Goal: Task Accomplishment & Management: Use online tool/utility

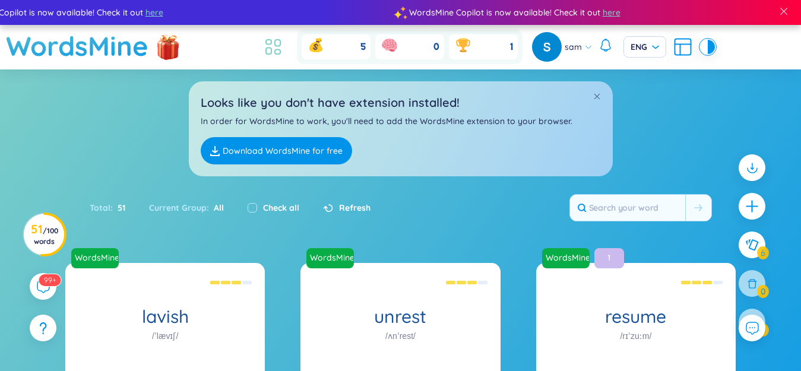
click at [274, 46] on icon at bounding box center [273, 46] width 21 height 21
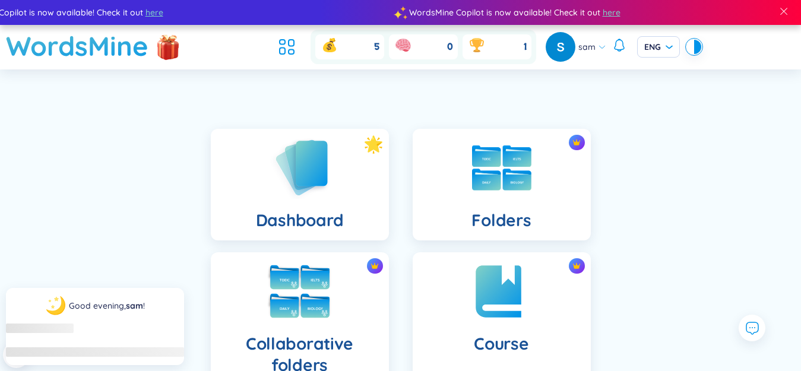
scroll to position [157, 0]
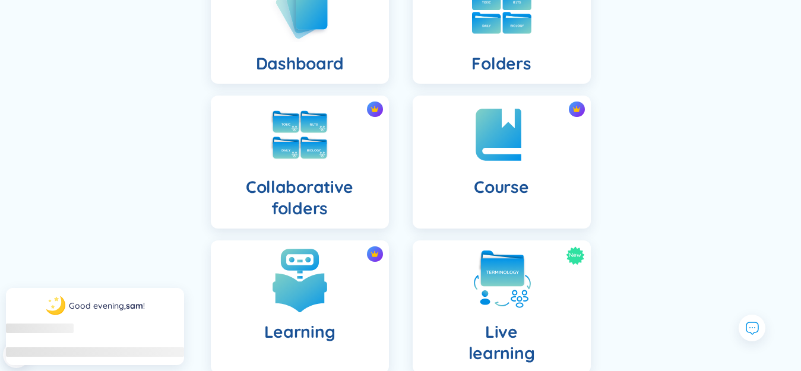
click at [330, 241] on div "Learning" at bounding box center [300, 307] width 178 height 133
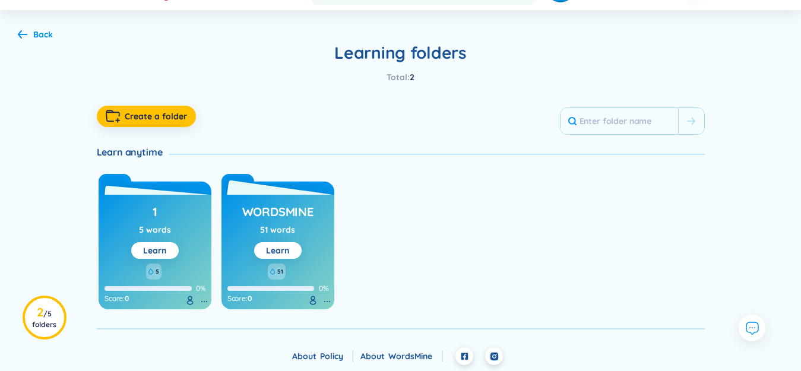
scroll to position [59, 0]
click at [169, 248] on button "Learn" at bounding box center [155, 250] width 48 height 17
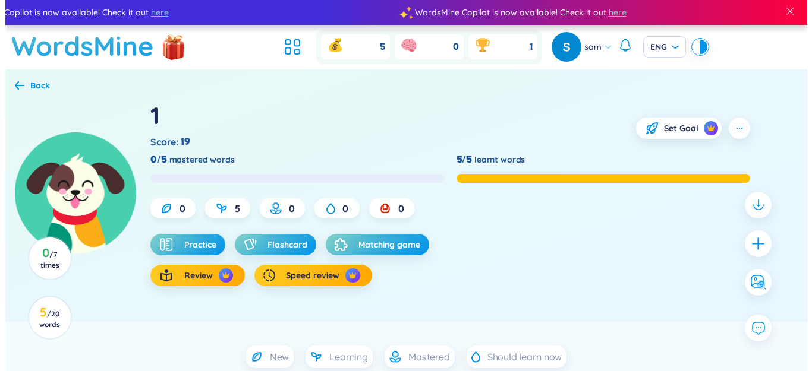
scroll to position [119, 0]
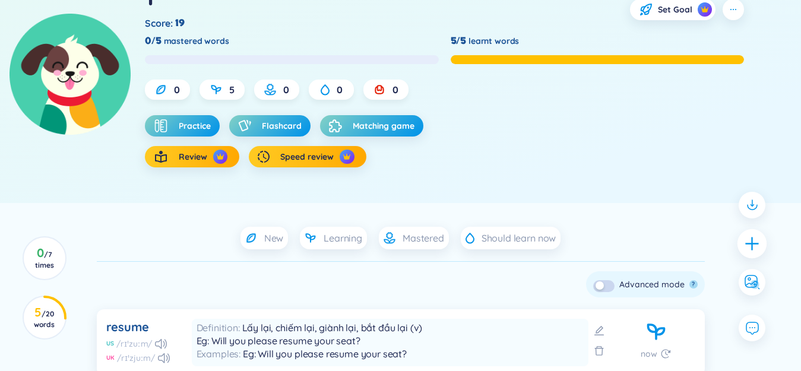
click at [744, 238] on icon "plus" at bounding box center [752, 243] width 17 height 17
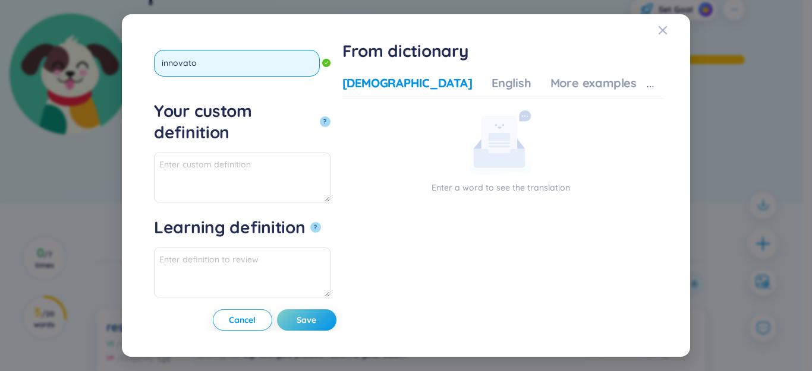
type input "innovator"
click at [320, 116] on button "?" at bounding box center [325, 121] width 11 height 11
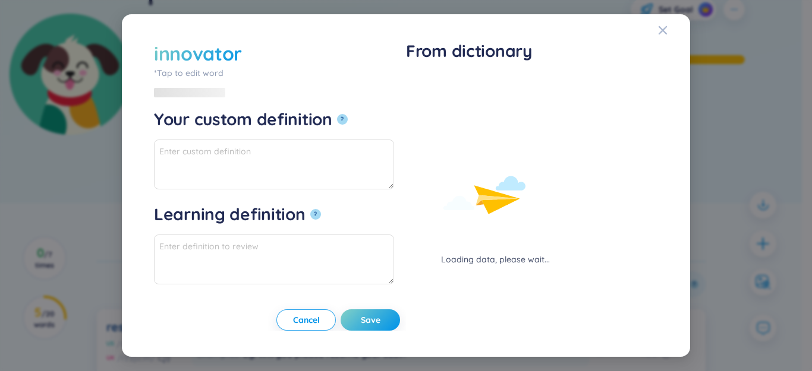
click at [434, 83] on div "Loading data, please wait..." at bounding box center [495, 170] width 178 height 191
click at [430, 77] on div "Loading data, please wait..." at bounding box center [495, 170] width 178 height 191
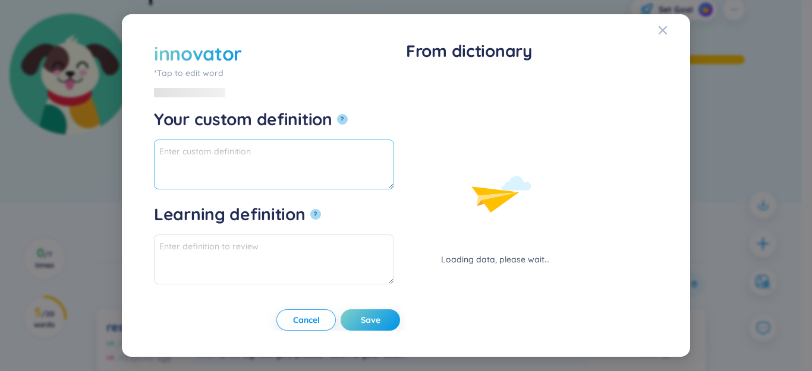
click at [315, 150] on textarea "Your custom definition ?" at bounding box center [274, 165] width 240 height 50
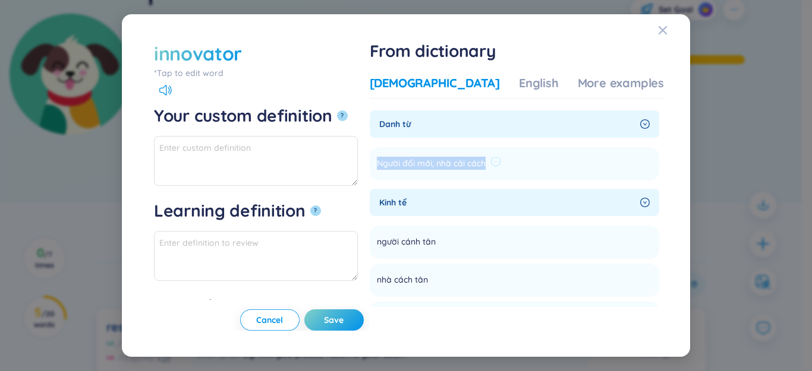
drag, startPoint x: 413, startPoint y: 164, endPoint x: 520, endPoint y: 160, distance: 107.6
click at [485, 160] on span "Người đổi mới, nhà cải cách" at bounding box center [431, 164] width 109 height 14
copy span "Người đổi mới, nhà cải cách"
click at [352, 175] on textarea "Your custom definition ?" at bounding box center [256, 161] width 204 height 50
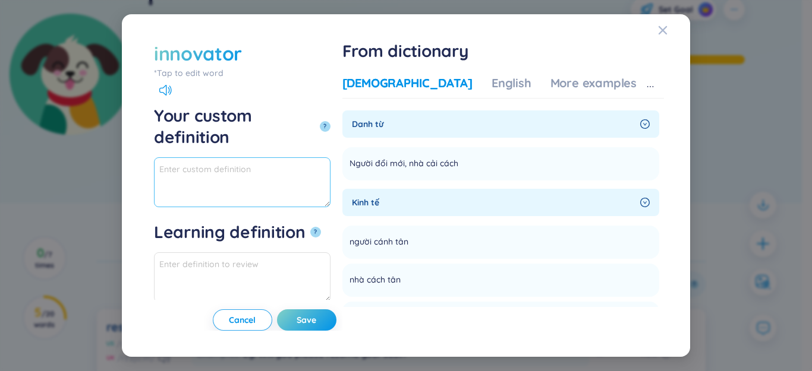
paste textarea "Người đổi mới, nhà cải cách"
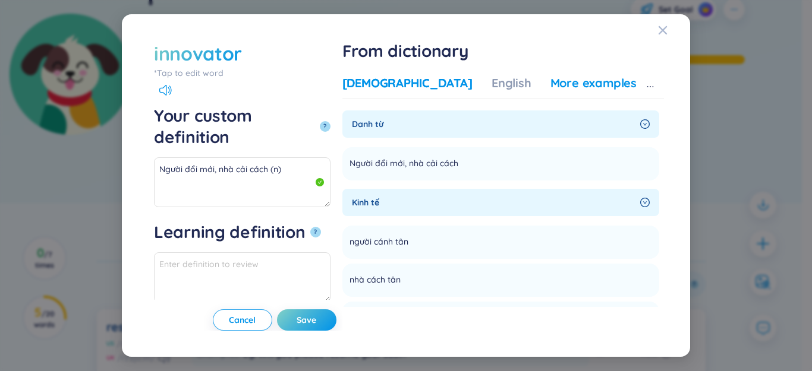
click at [580, 83] on div "More examples" at bounding box center [593, 83] width 86 height 17
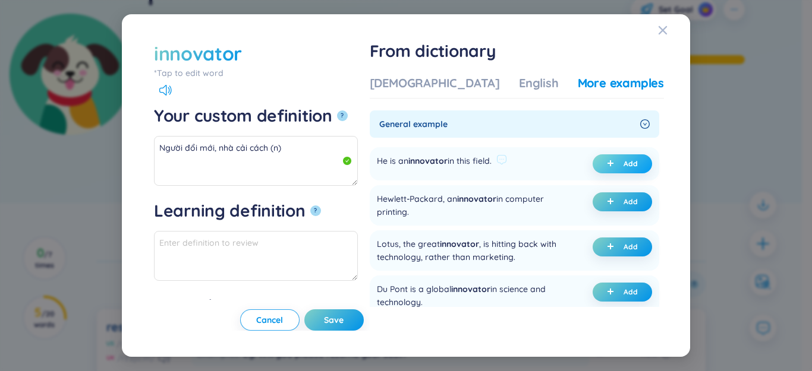
click at [612, 162] on span "plus" at bounding box center [613, 164] width 12 height 8
type textarea "Người đổi mới, nhà cải cách (n) Eg: He is an innovator in this field."
type textarea "Eg: He is an innovator in this field."
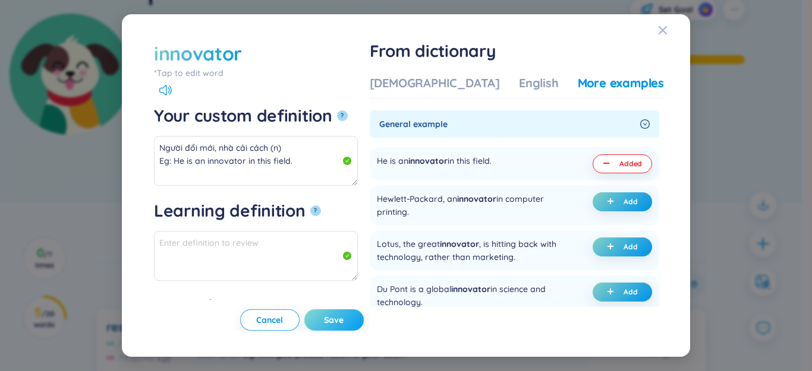
click at [359, 322] on button "Save" at bounding box center [333, 320] width 59 height 21
type textarea "Người đổi mới, nhà cải cách (n) Eg: He is an innovator in this field."
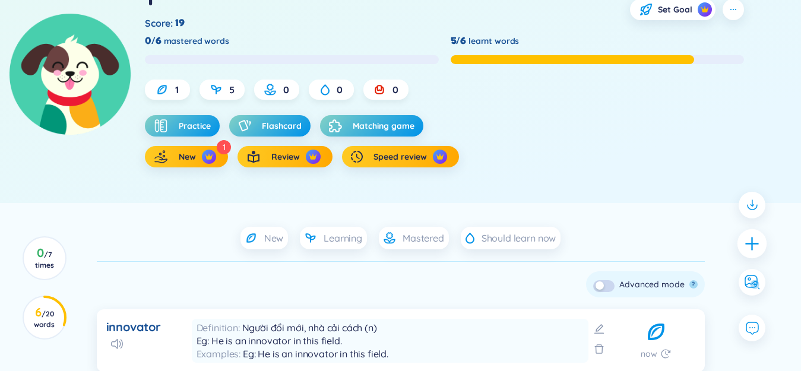
click at [762, 244] on div at bounding box center [753, 244] width 30 height 30
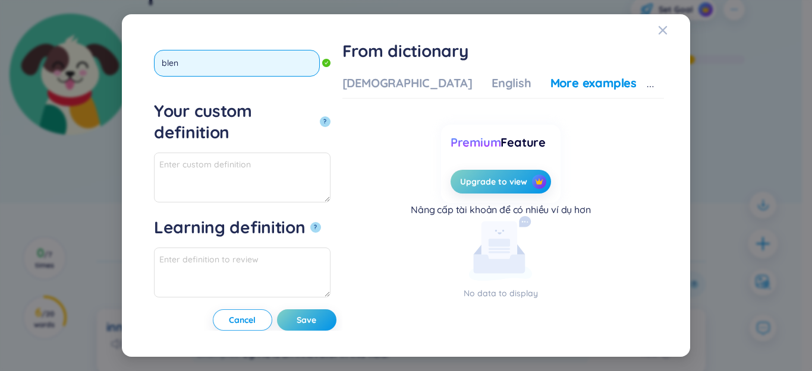
type input "blend"
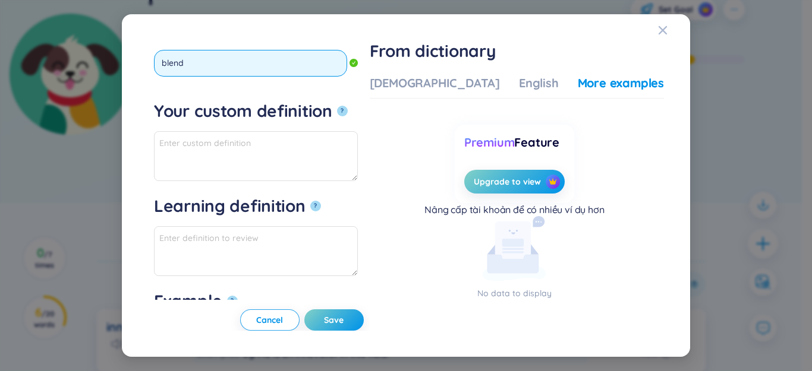
click at [337, 106] on button "?" at bounding box center [342, 111] width 11 height 11
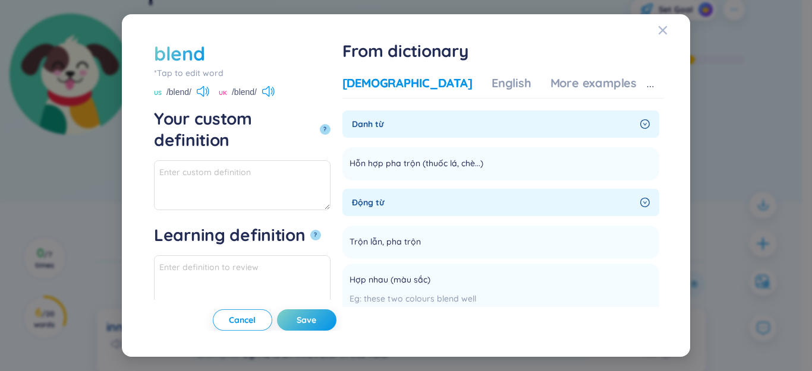
click at [430, 80] on div "[DEMOGRAPHIC_DATA]" at bounding box center [407, 83] width 130 height 17
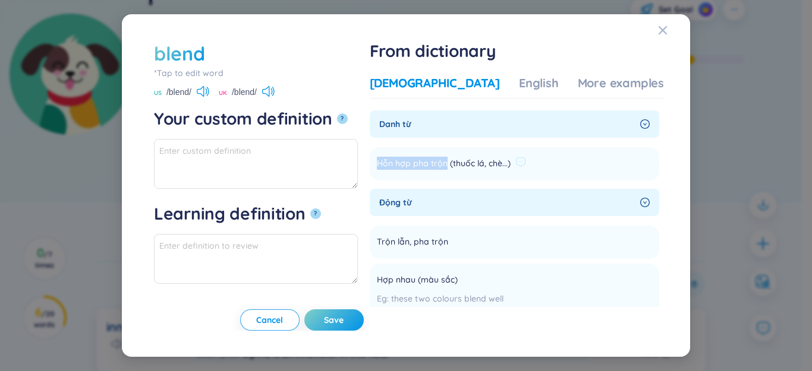
drag, startPoint x: 415, startPoint y: 162, endPoint x: 483, endPoint y: 159, distance: 68.4
click at [482, 159] on span "Hỗn hợp pha trộn (thuốc lá, chè...)" at bounding box center [444, 164] width 134 height 14
copy span "Hỗn hợp pha trộn"
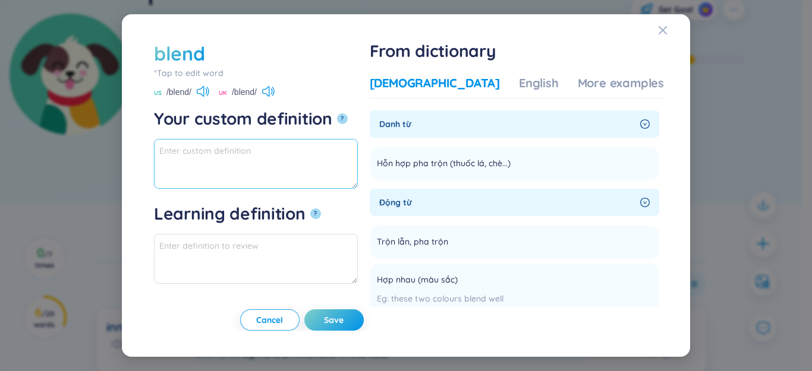
paste textarea "Hỗn hợp pha trộn"
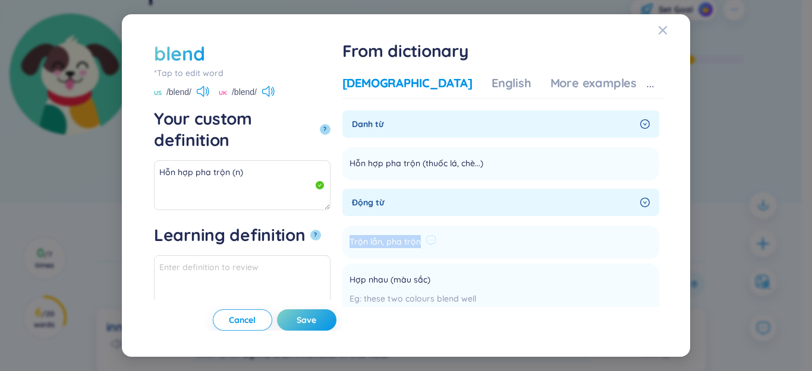
drag, startPoint x: 413, startPoint y: 242, endPoint x: 470, endPoint y: 242, distance: 57.0
click at [421, 237] on span "Trộn lẫn, pha trộn" at bounding box center [384, 242] width 71 height 14
copy span "Trộn lẫn, pha trộn"
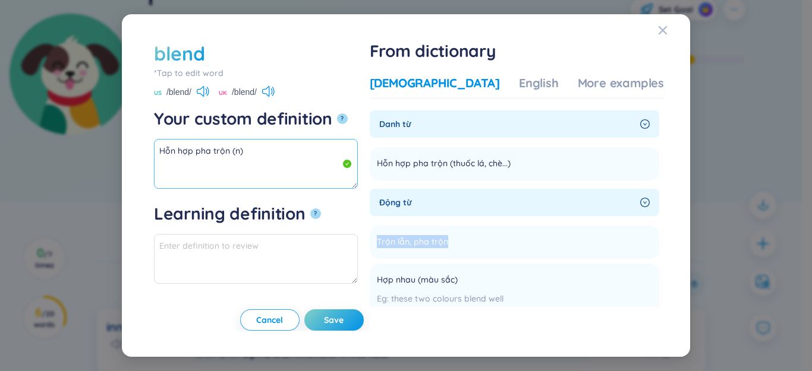
click at [305, 180] on textarea "Hỗn hợp pha trộn (n)" at bounding box center [256, 164] width 204 height 50
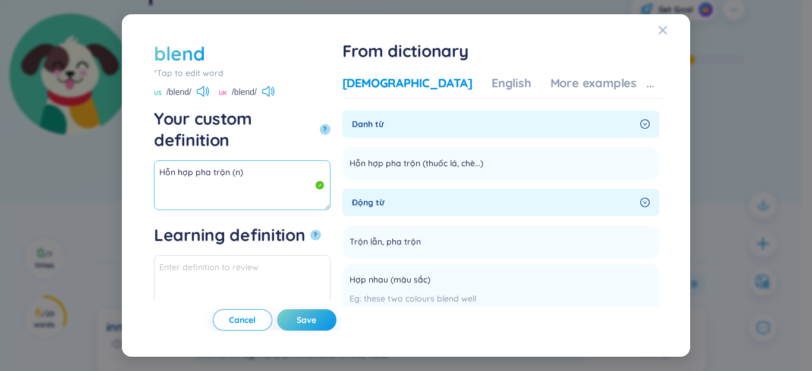
paste textarea "Trộn lẫn, pha trộn"
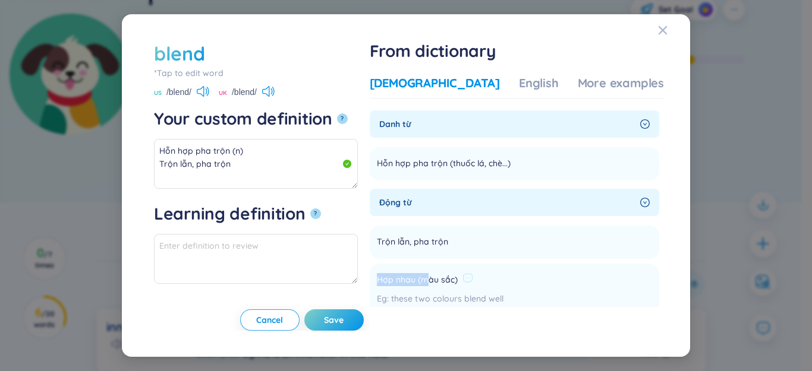
drag, startPoint x: 414, startPoint y: 280, endPoint x: 497, endPoint y: 283, distance: 83.3
click at [503, 281] on div "Hợp nhau (màu sắc)" at bounding box center [440, 280] width 127 height 14
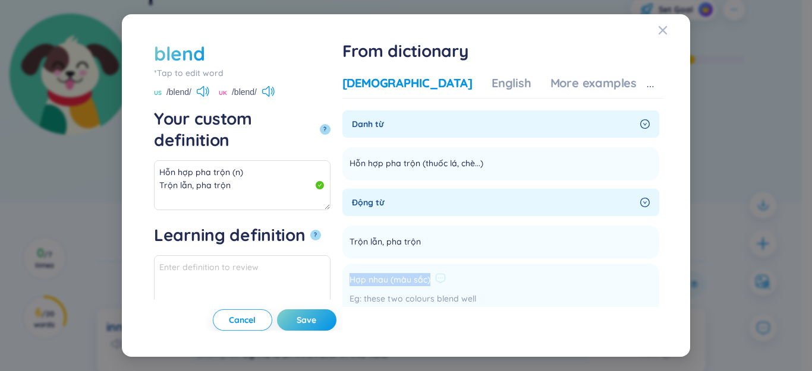
copy div "Hợp nhau (màu sắc)"
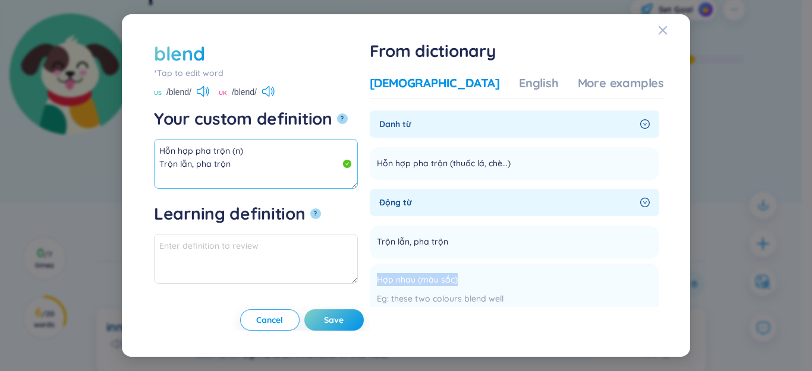
click at [283, 178] on textarea "Hỗn hợp pha trộn (n) Trộn lẫn, pha trộn" at bounding box center [256, 164] width 204 height 50
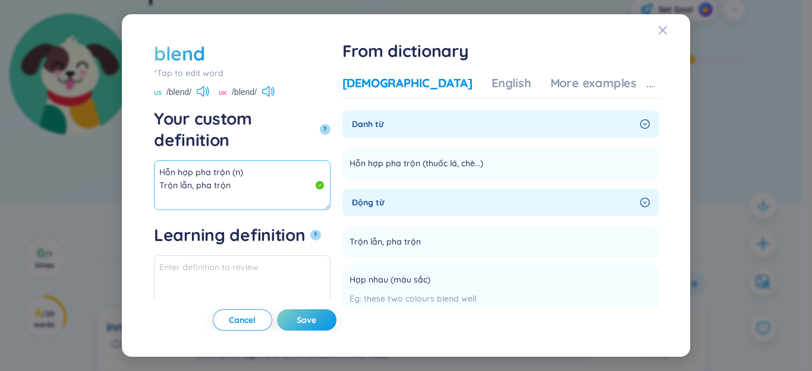
paste textarea "Hợp nhau (màu sắc)"
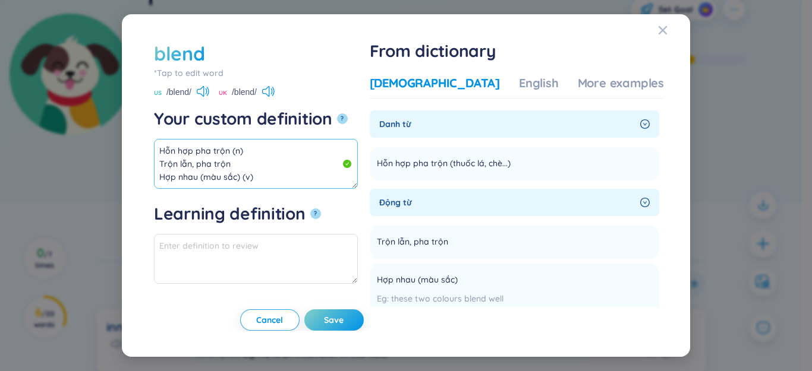
scroll to position [0, 0]
drag, startPoint x: 239, startPoint y: 161, endPoint x: 154, endPoint y: 122, distance: 93.3
click at [154, 122] on div "Your custom definition ? Hỗn hợp pha trộn (n) Trộn lẫn, pha trộn Hợp nhau (màu …" at bounding box center [256, 148] width 204 height 81
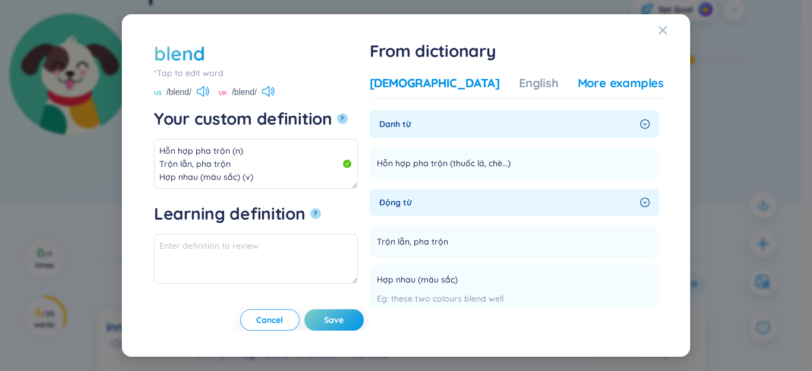
click at [589, 75] on div "More examples" at bounding box center [621, 83] width 86 height 17
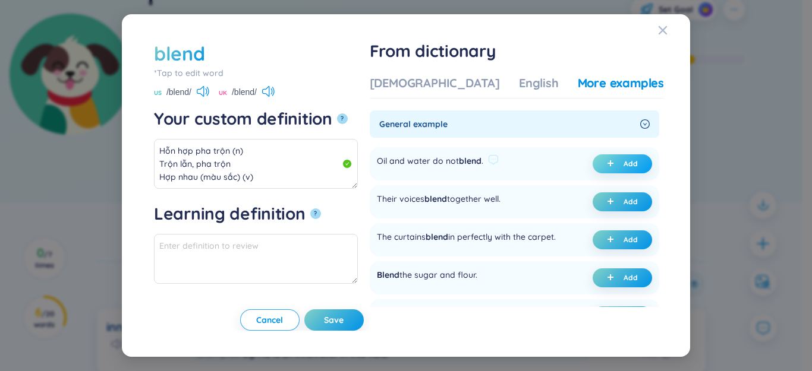
click at [611, 165] on span "plus" at bounding box center [613, 164] width 12 height 8
type textarea "Hỗn hợp pha trộn (n) Trộn lẫn, pha trộn Hợp nhau (màu sắc) (v) Eg: Oil and wate…"
type textarea "Eg: Oil and water do not blend."
click at [343, 318] on span "Save" at bounding box center [334, 320] width 20 height 12
type textarea "Hỗn hợp pha trộn (n) Trộn lẫn, pha trộn Hợp nhau (màu sắc) (v) Eg: Oil and wate…"
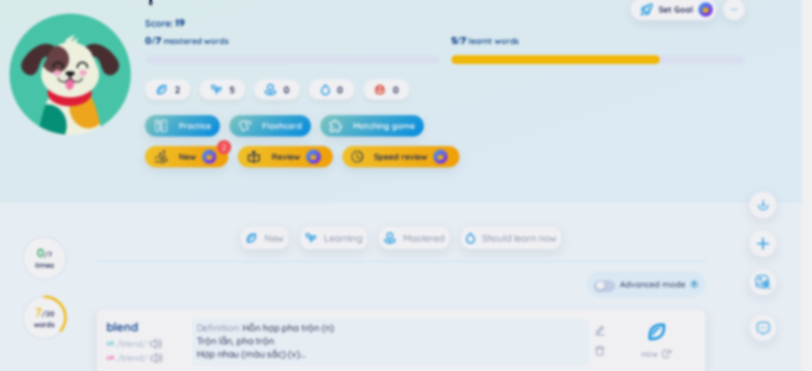
click at [758, 248] on div "blend *Tap to edit word US /blend/ UK /blend/ Your custom definition ? Learning…" at bounding box center [406, 185] width 812 height 371
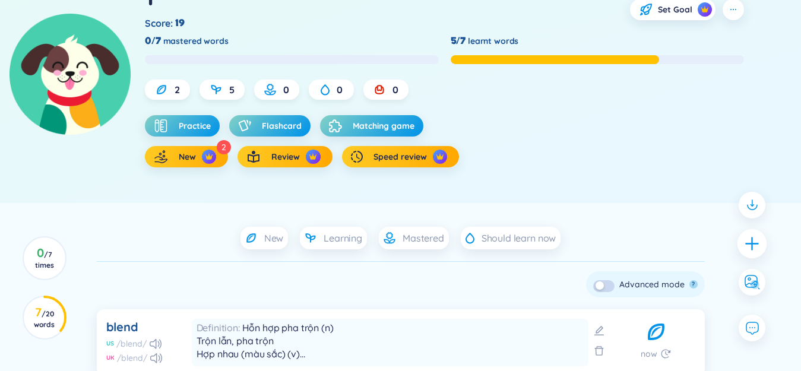
click at [763, 245] on div at bounding box center [753, 244] width 30 height 30
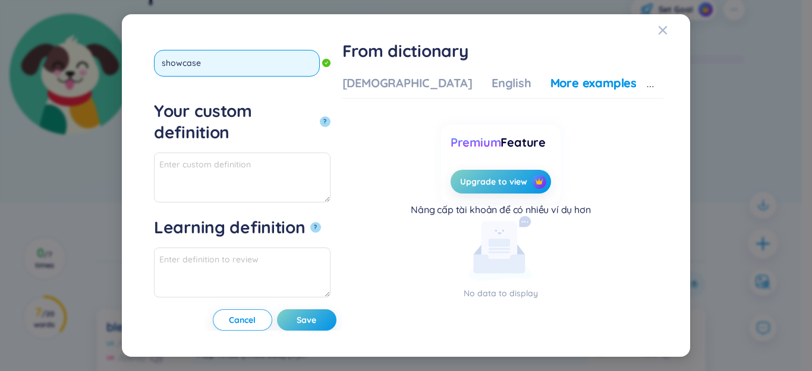
click at [320, 116] on button "?" at bounding box center [325, 121] width 11 height 11
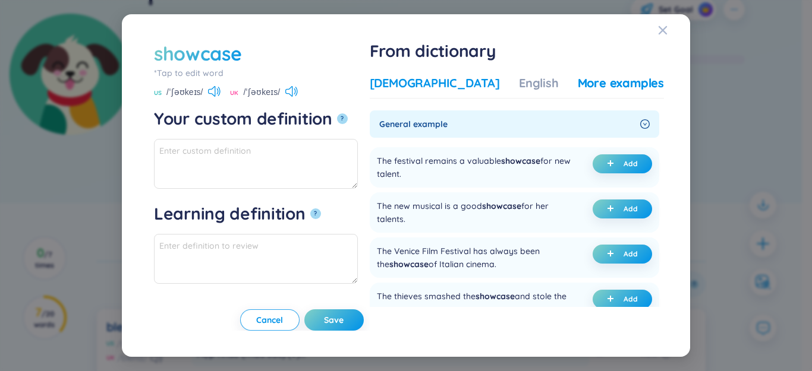
click at [460, 86] on div "[DEMOGRAPHIC_DATA]" at bounding box center [435, 83] width 130 height 17
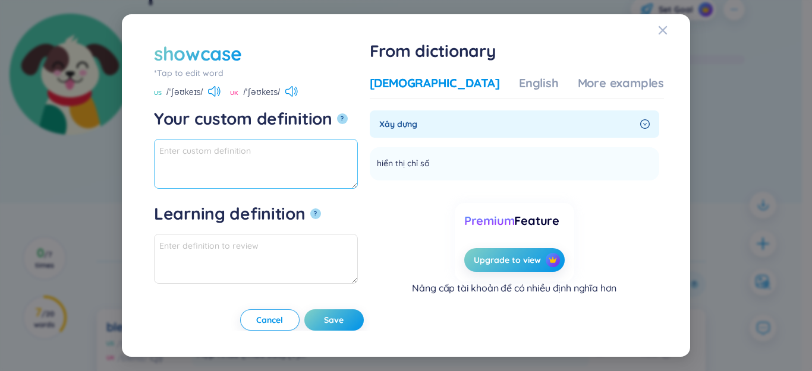
click at [358, 159] on textarea "Your custom definition ?" at bounding box center [256, 164] width 204 height 50
drag, startPoint x: 235, startPoint y: 151, endPoint x: 161, endPoint y: 150, distance: 73.7
click at [150, 151] on div "showcase *Tap to edit word showcase US /ˈʃəʊkeɪs/ [GEOGRAPHIC_DATA] /ˈʃəʊkeɪs/ …" at bounding box center [406, 185] width 516 height 291
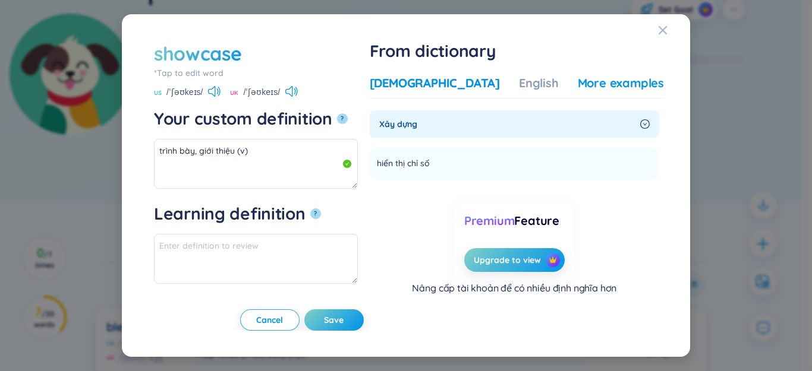
click at [584, 77] on div "More examples" at bounding box center [621, 83] width 86 height 17
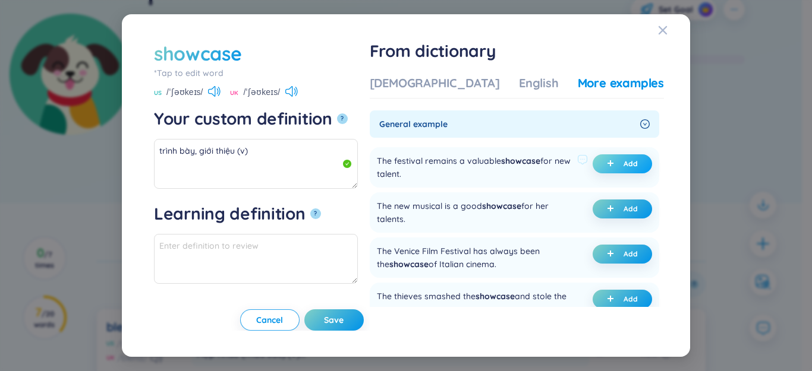
click at [607, 162] on icon "plus" at bounding box center [610, 163] width 7 height 7
type textarea "trình bày, giới thiệu (v) Eg: The festival remains a valuable showcase for new …"
type textarea "Eg: The festival remains a valuable showcase for new talent."
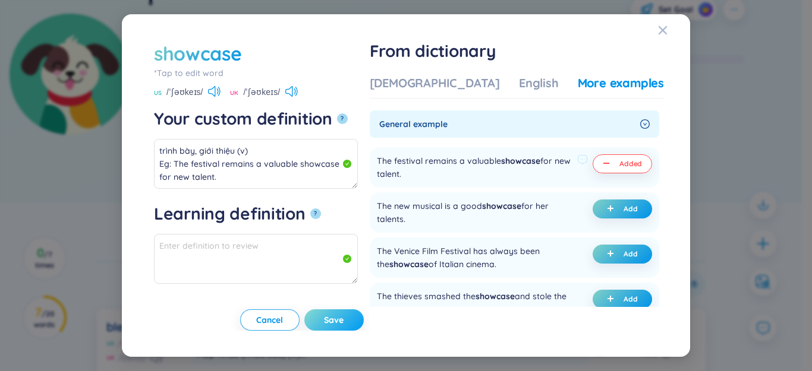
click at [343, 324] on span "Save" at bounding box center [334, 320] width 20 height 12
type textarea "trình bày, giới thiệu (v) Eg: The festival remains a valuable showcase for new …"
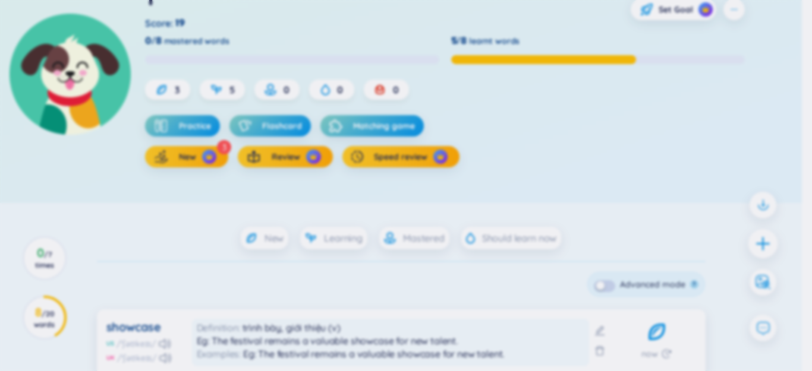
click at [761, 243] on div at bounding box center [763, 244] width 30 height 30
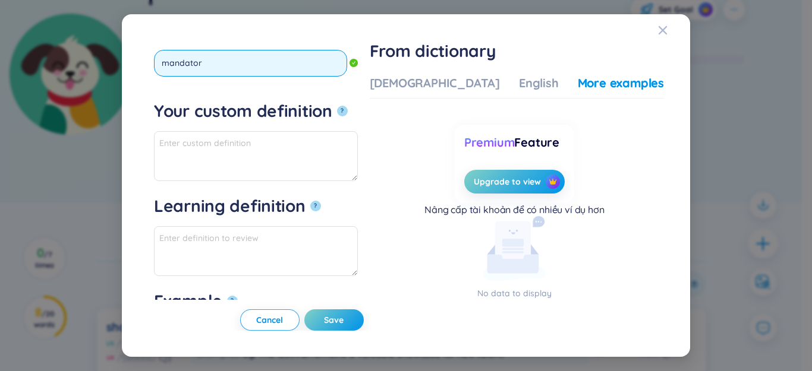
type input "mandatory"
click at [337, 106] on button "?" at bounding box center [342, 111] width 11 height 11
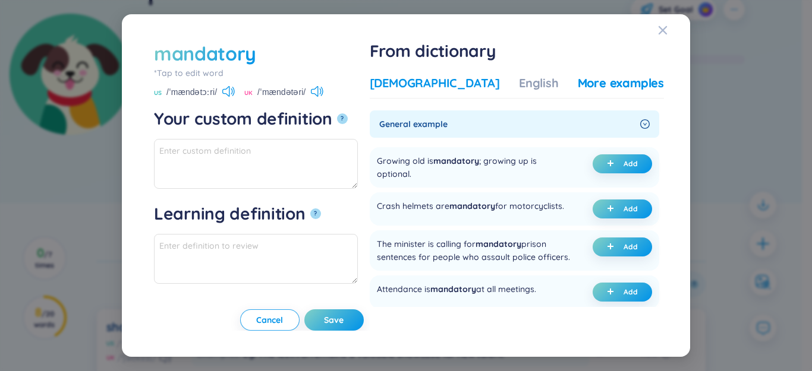
click at [437, 86] on div "[DEMOGRAPHIC_DATA]" at bounding box center [435, 83] width 130 height 17
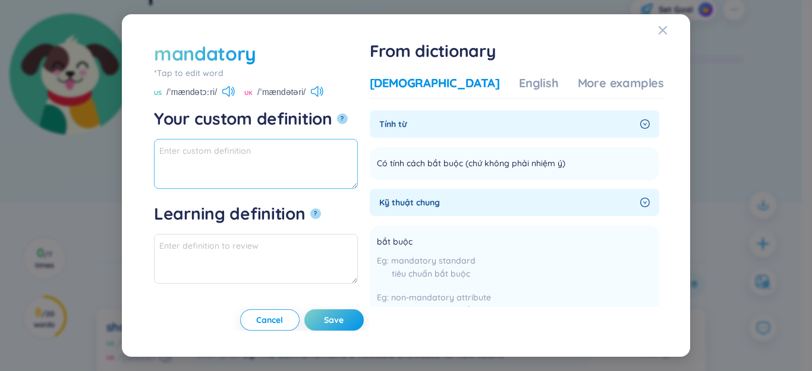
click at [330, 163] on textarea "Your custom definition ?" at bounding box center [256, 164] width 204 height 50
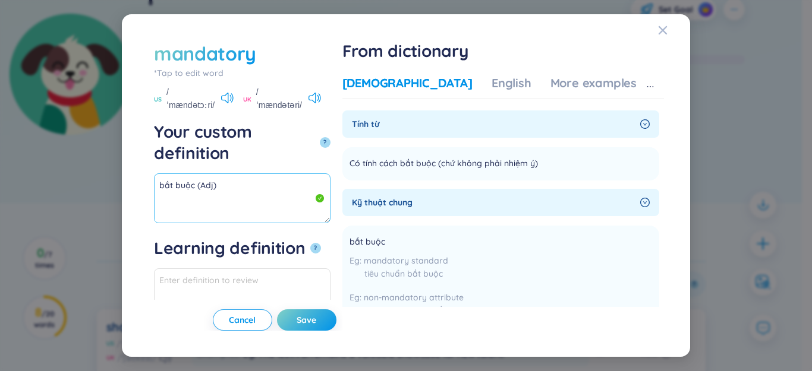
drag, startPoint x: 194, startPoint y: 148, endPoint x: 108, endPoint y: 152, distance: 86.8
click at [108, 152] on div "mandatory *Tap to edit word mandatory US /ˈmændətɔːri/ [GEOGRAPHIC_DATA] /ˈmænd…" at bounding box center [406, 185] width 812 height 371
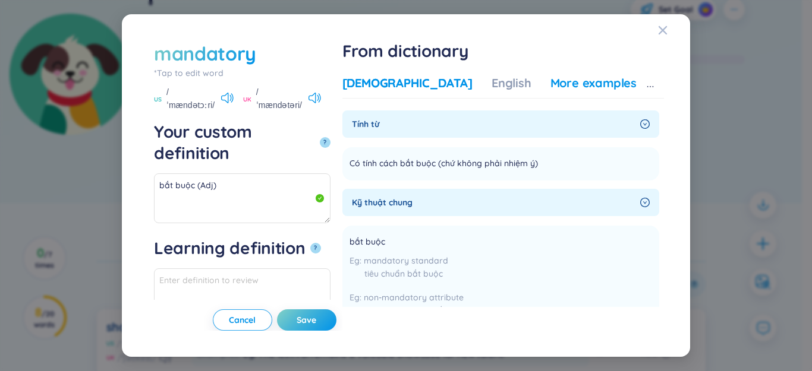
click at [572, 84] on div "More examples" at bounding box center [593, 83] width 86 height 17
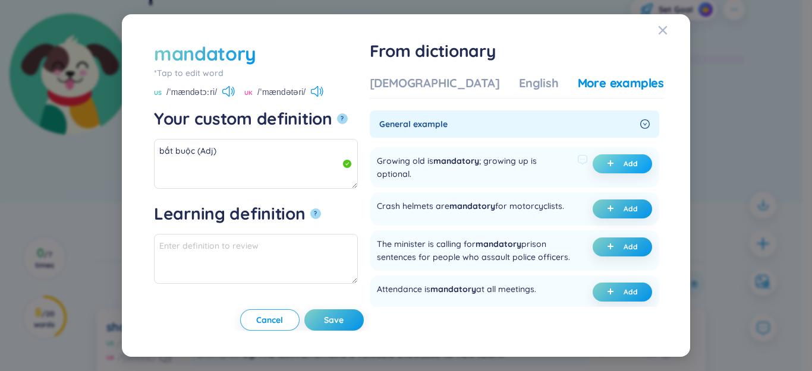
click at [607, 166] on icon "plus" at bounding box center [610, 163] width 7 height 7
type textarea "bắt buộc (Adj) Eg: Growing old is mandatory; growing up is optional."
type textarea "Eg: Growing old is mandatory; growing up is optional."
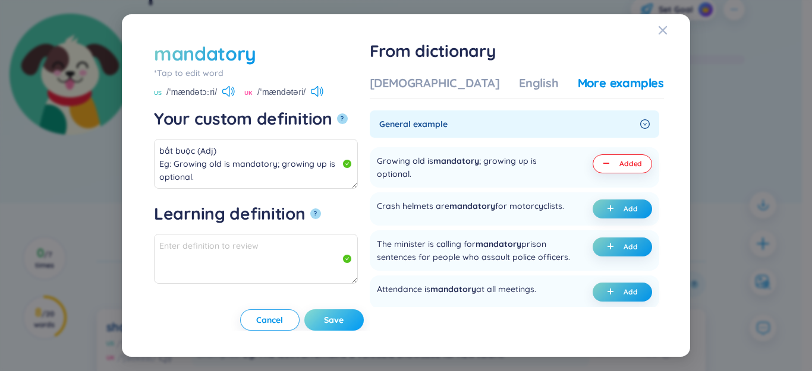
click at [359, 323] on button "Save" at bounding box center [333, 320] width 59 height 21
type textarea "bắt buộc (Adj) Eg: Growing old is mandatory; growing up is optional."
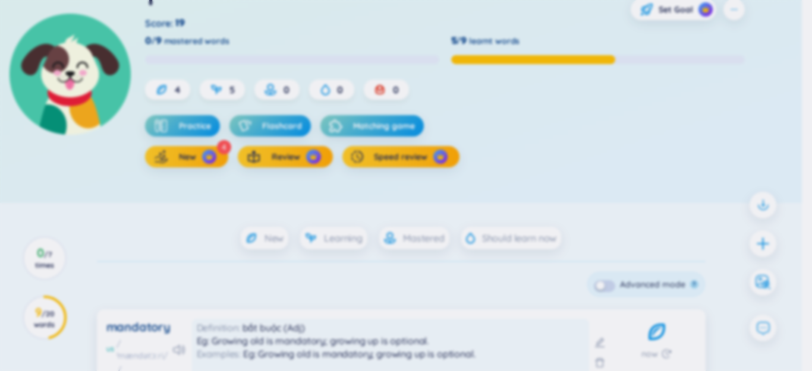
click at [764, 239] on div "mandatory *Tap to edit word US /ˈmændətɔːri/ [GEOGRAPHIC_DATA] /ˈmændətəri/ You…" at bounding box center [406, 185] width 812 height 371
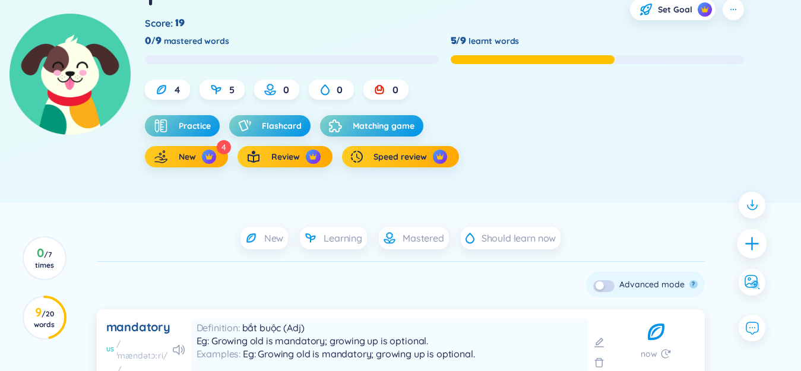
click at [761, 244] on div at bounding box center [753, 244] width 30 height 30
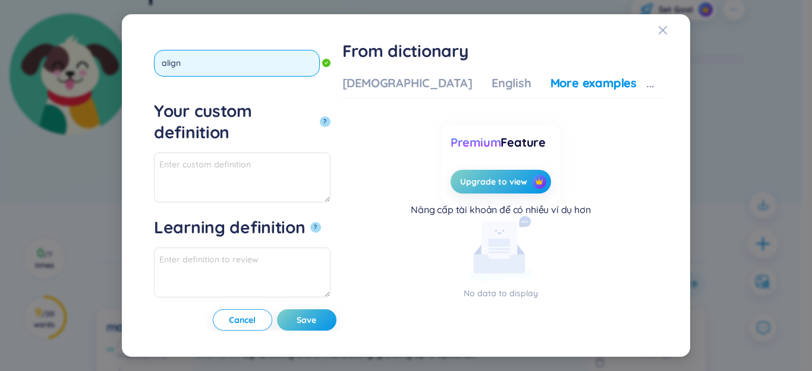
click at [320, 116] on button "?" at bounding box center [325, 121] width 11 height 11
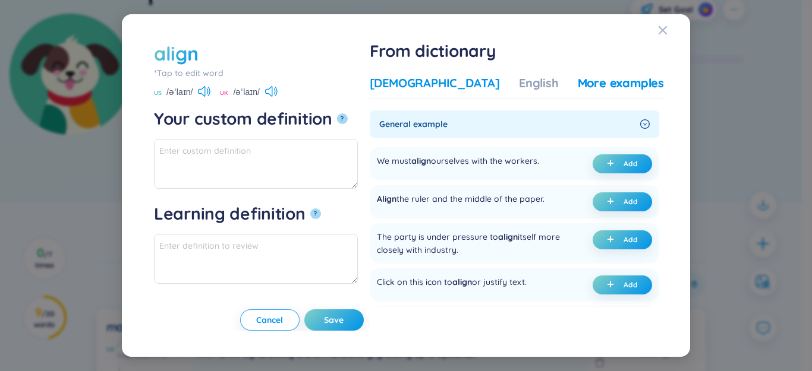
click at [447, 90] on div "[DEMOGRAPHIC_DATA]" at bounding box center [435, 83] width 130 height 17
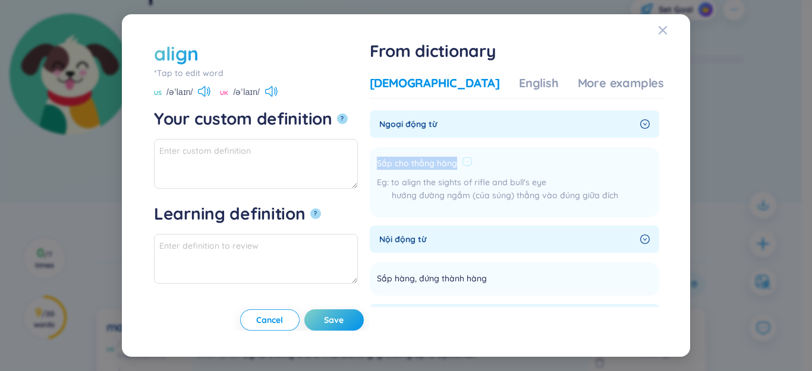
drag, startPoint x: 414, startPoint y: 165, endPoint x: 481, endPoint y: 162, distance: 66.6
click at [504, 165] on div "Sắp cho thẳng hàng" at bounding box center [497, 164] width 241 height 14
copy div "Sắp cho thẳng hàng"
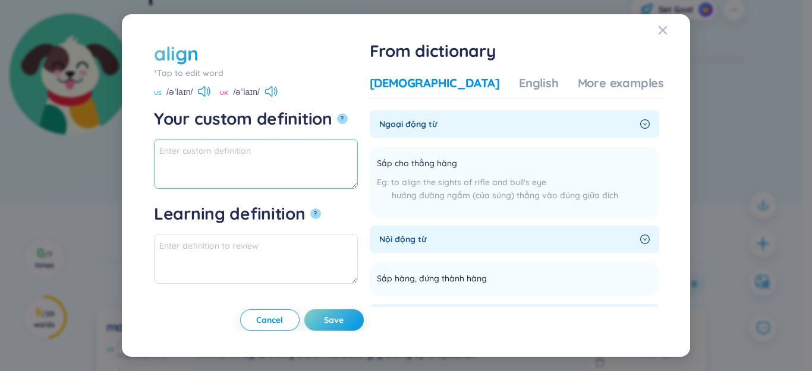
paste textarea "Sắp cho thẳng hàng"
click at [195, 166] on textarea "Sắp cho thẳng hàng" at bounding box center [256, 164] width 204 height 50
drag, startPoint x: 239, startPoint y: 151, endPoint x: 116, endPoint y: 148, distance: 123.0
click at [116, 148] on div "align *Tap to edit word align US /əˈlaɪn/ UK /əˈlaɪn/ Your custom definition ? …" at bounding box center [406, 185] width 812 height 371
click at [157, 165] on textarea "sắp" at bounding box center [256, 164] width 204 height 50
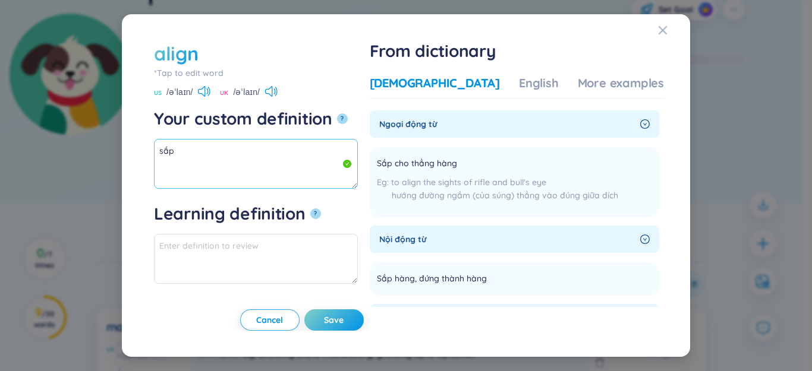
click at [203, 148] on textarea "sắp" at bounding box center [256, 164] width 204 height 50
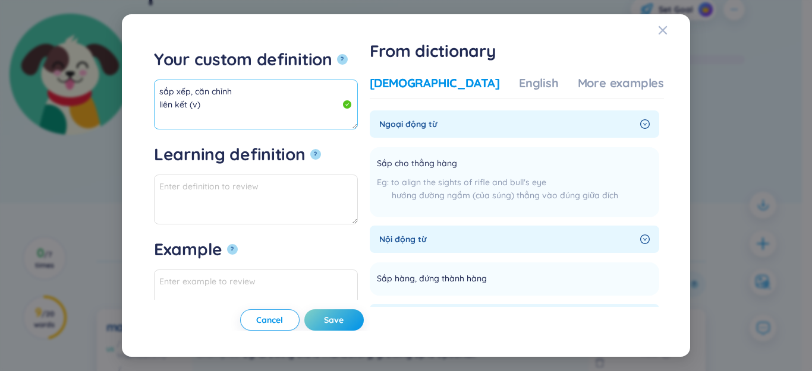
drag, startPoint x: 190, startPoint y: 102, endPoint x: 147, endPoint y: 81, distance: 48.4
click at [147, 81] on div "align *Tap to edit word align US /əˈlaɪn/ UK /əˈlaɪn/ Your custom definition ? …" at bounding box center [405, 186] width 539 height 315
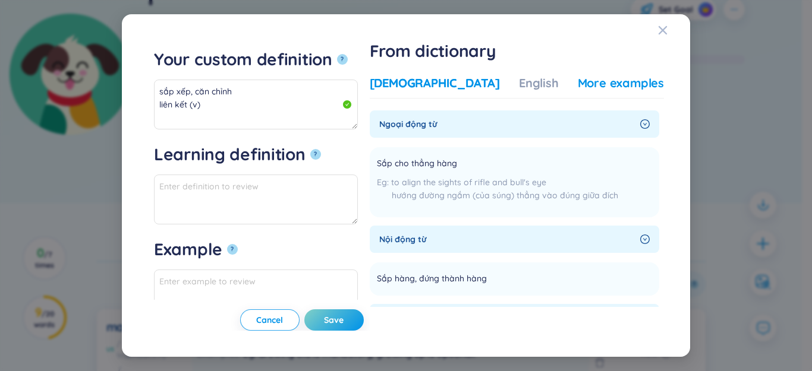
click at [609, 89] on div "More examples" at bounding box center [621, 83] width 86 height 17
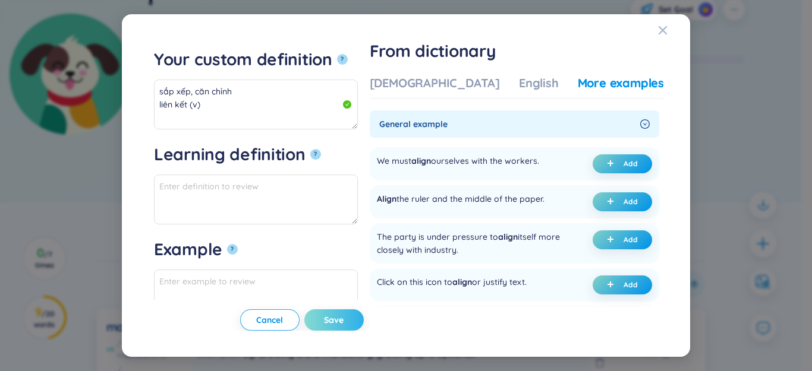
click at [609, 162] on icon "plus" at bounding box center [610, 163] width 7 height 7
type textarea "sắp xếp, căn chỉnh liên kết (v) Eg: We must align ourselves with the workers."
type textarea "Eg: We must align ourselves with the workers."
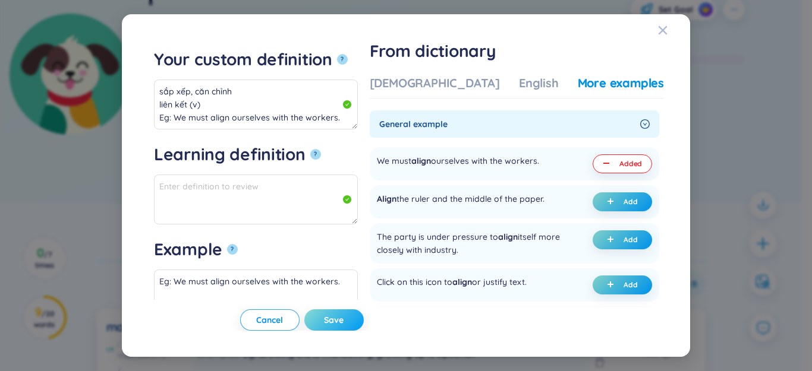
click at [343, 318] on span "Save" at bounding box center [334, 320] width 20 height 12
type textarea "sắp xếp, căn chỉnh liên kết (v) Eg: We must align ourselves with the workers."
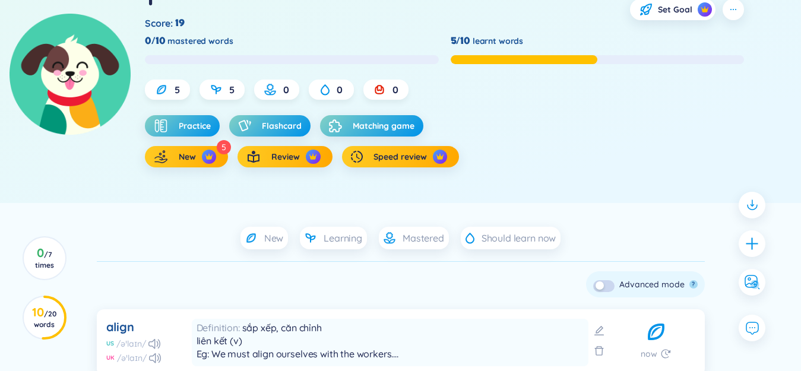
click at [758, 242] on icon "plus" at bounding box center [752, 243] width 15 height 15
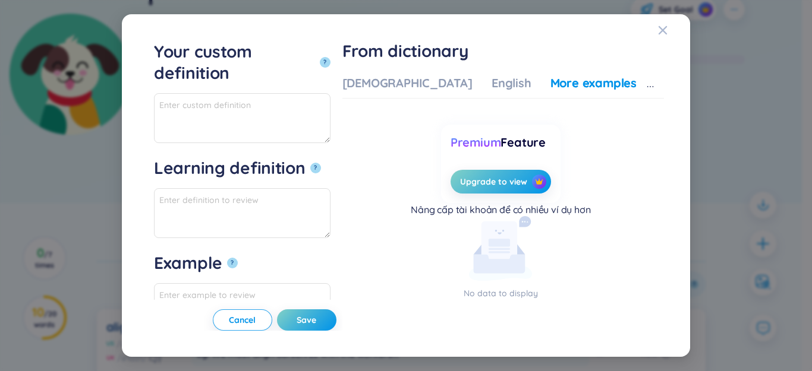
type input "c"
type input "curate"
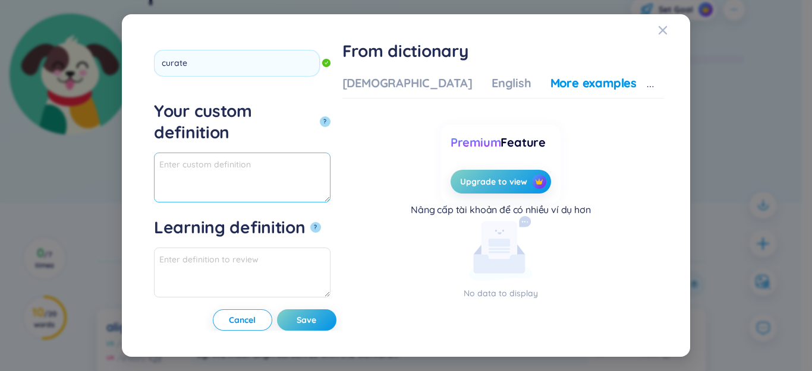
click at [262, 174] on textarea "Your custom definition ?" at bounding box center [242, 178] width 176 height 50
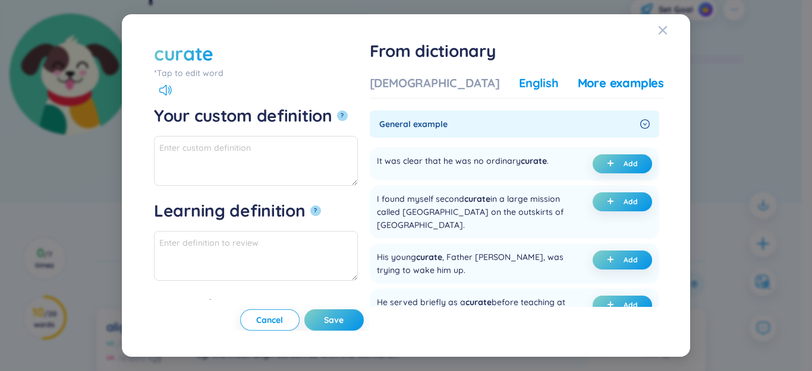
click at [519, 82] on div "English" at bounding box center [539, 83] width 40 height 17
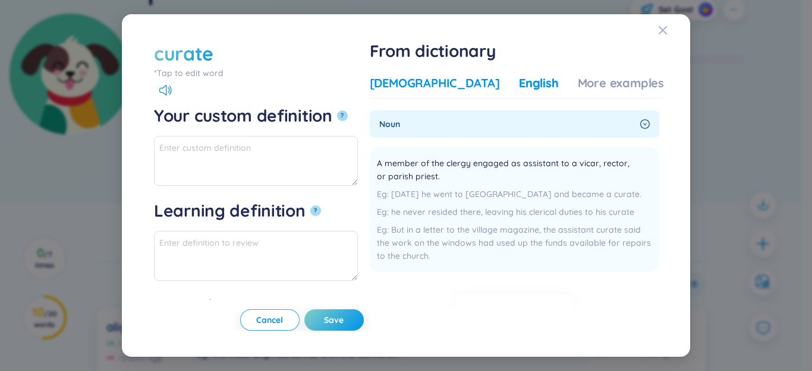
click at [443, 86] on div "[DEMOGRAPHIC_DATA]" at bounding box center [435, 83] width 130 height 17
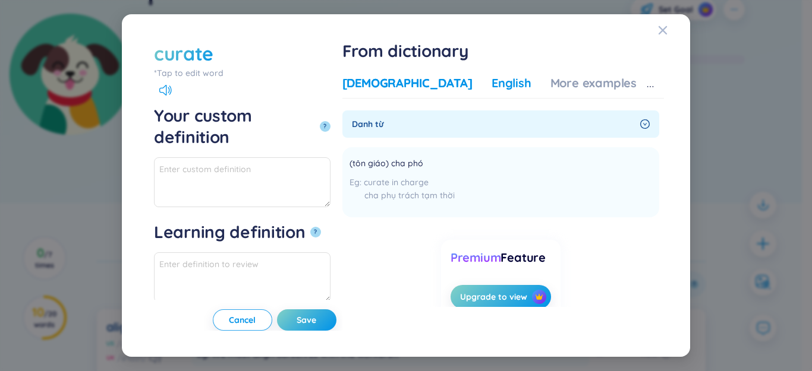
click at [520, 86] on div "English" at bounding box center [511, 83] width 40 height 17
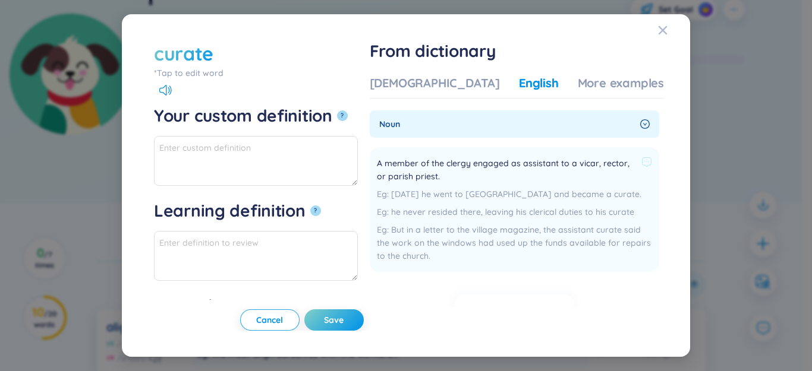
scroll to position [115, 0]
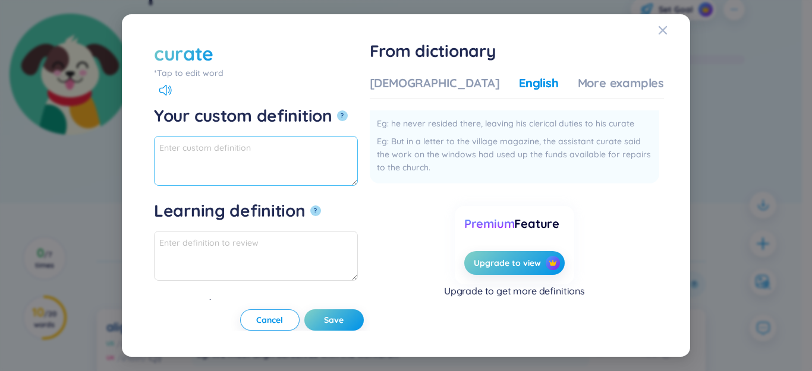
paste textarea "lựa chọn, sắp xếp"
click at [167, 90] on icon at bounding box center [165, 90] width 12 height 11
click at [154, 147] on textarea "lựa chọn, sắp xếp (v)" at bounding box center [256, 161] width 204 height 50
click at [596, 78] on div "More examples" at bounding box center [621, 83] width 86 height 17
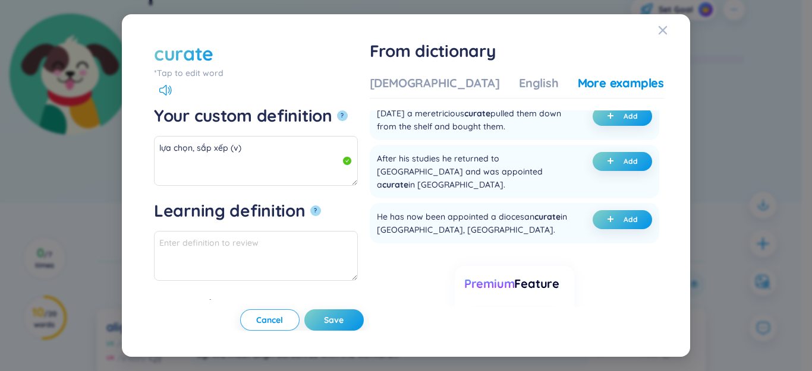
scroll to position [1485, 0]
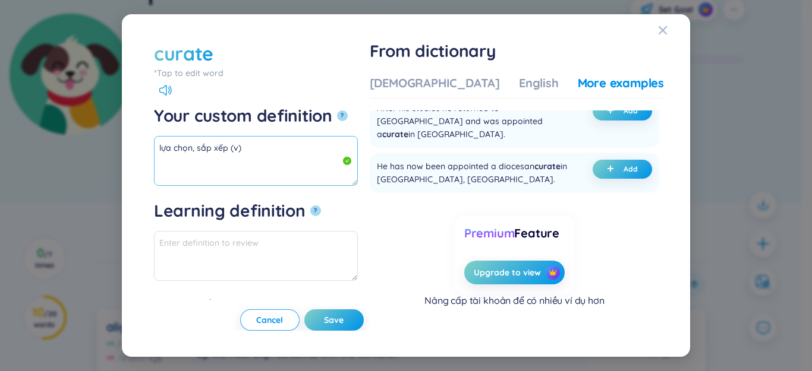
click at [266, 152] on textarea "lựa chọn, sắp xếp (v)" at bounding box center [256, 161] width 204 height 50
paste textarea "The museum has a curated collection of modern art"
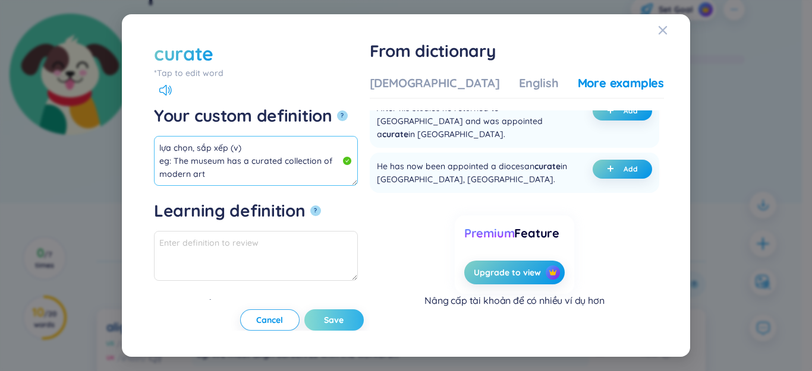
type textarea "lựa chọn, sắp xếp (v) eg: The museum has a curated collection of modern art"
click at [343, 315] on span "Save" at bounding box center [334, 320] width 20 height 12
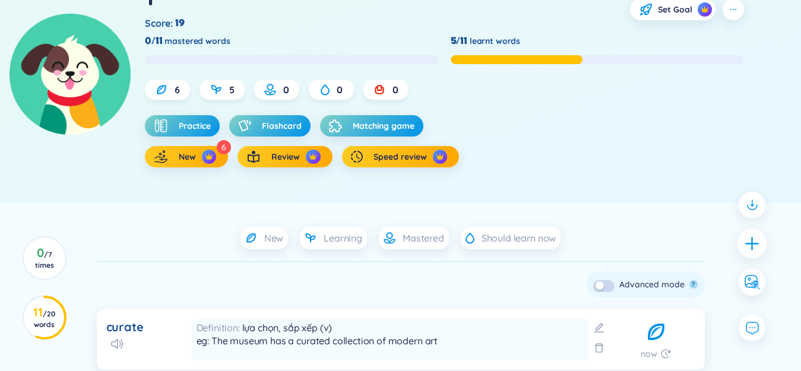
click at [755, 250] on icon "plus" at bounding box center [752, 243] width 17 height 17
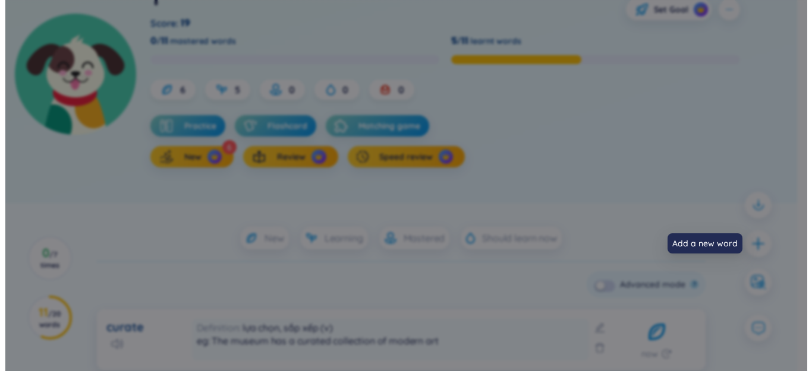
scroll to position [1, 0]
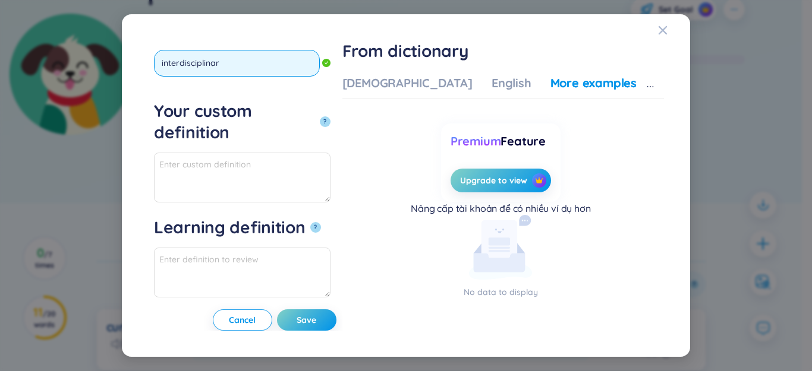
type input "interdisciplinary"
click at [320, 116] on button "?" at bounding box center [325, 121] width 11 height 11
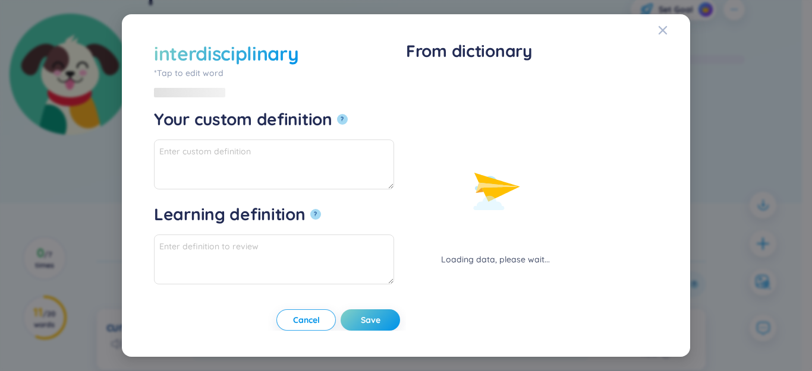
click at [438, 92] on div "Loading data, please wait..." at bounding box center [495, 170] width 178 height 191
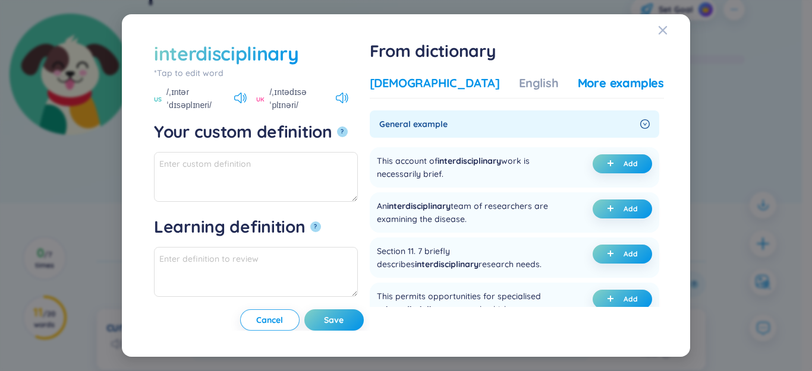
click at [434, 81] on div "[DEMOGRAPHIC_DATA]" at bounding box center [435, 83] width 130 height 17
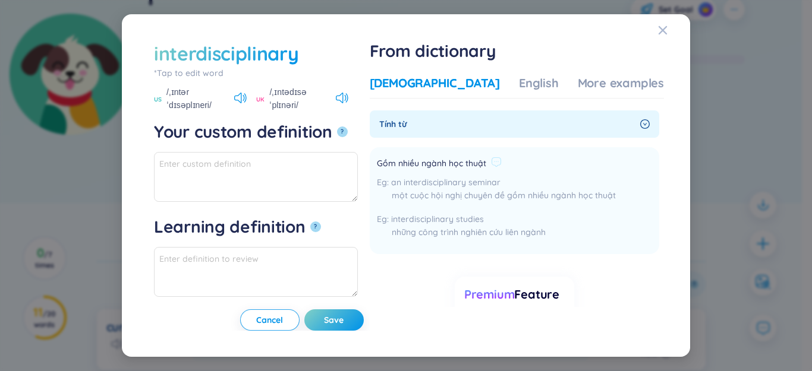
click at [414, 163] on span "Gồm nhiều ngành học thuật" at bounding box center [431, 164] width 109 height 14
drag, startPoint x: 480, startPoint y: 161, endPoint x: 526, endPoint y: 162, distance: 45.8
click at [531, 162] on li "Gồm nhiều ngành học thuật an interdisciplinary seminar một cuộc hội nghị chuyên…" at bounding box center [514, 200] width 289 height 107
copy div "Gồm nhiều ngành học thuật"
paste textarea "Gồm nhiều ngành học thuật"
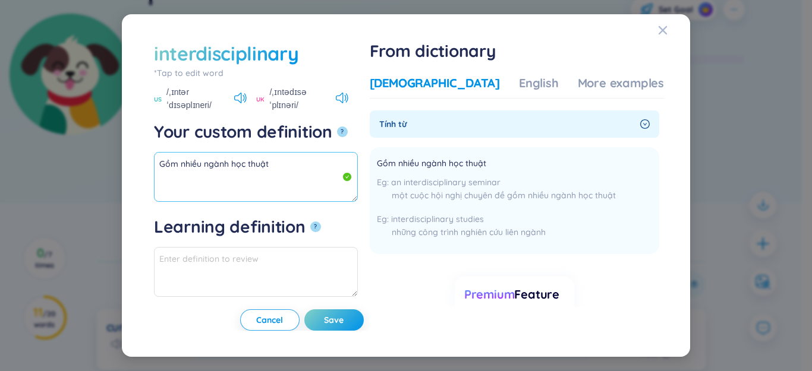
click at [318, 152] on textarea "Gồm nhiều ngành học thuật" at bounding box center [256, 177] width 204 height 50
drag, startPoint x: 271, startPoint y: 151, endPoint x: 102, endPoint y: 140, distance: 169.7
click at [102, 140] on div "interdisciplinary *Tap to edit word interdisciplinary US /ˌɪntərˈdɪsəplɪneri/ U…" at bounding box center [406, 185] width 812 height 371
click at [578, 83] on div "More examples" at bounding box center [621, 83] width 86 height 17
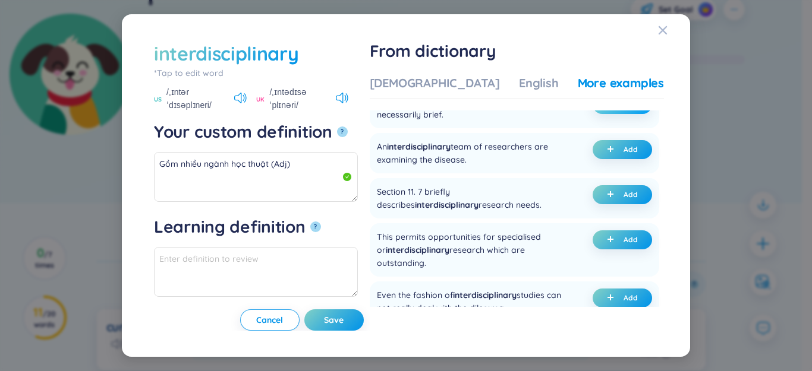
scroll to position [0, 0]
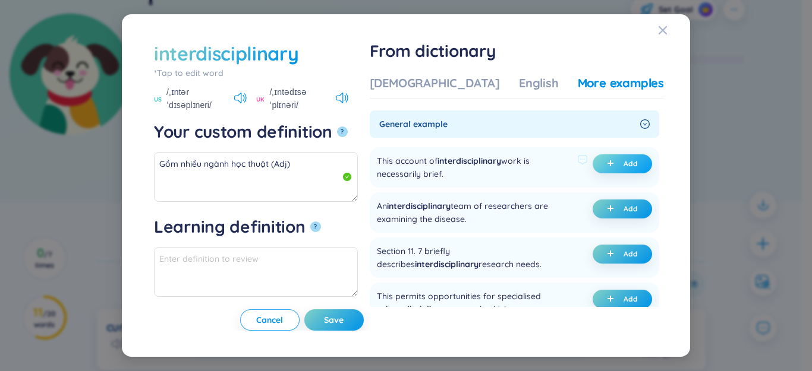
click at [616, 162] on button "Add" at bounding box center [621, 163] width 59 height 19
type textarea "Gồm nhiều ngành học thuật (Adj) Eg: This account of interdisciplinary work is n…"
type textarea "Eg: This account of interdisciplinary work is necessarily brief."
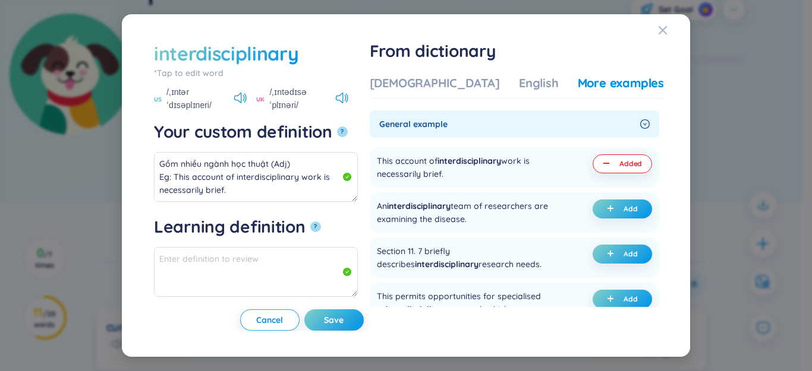
click at [343, 321] on span "Save" at bounding box center [334, 320] width 20 height 12
type textarea "Gồm nhiều ngành học thuật (Adj) Eg: This account of interdisciplinary work is n…"
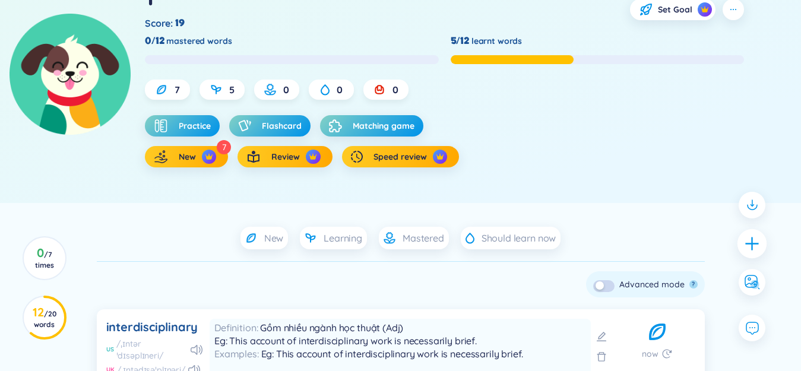
click at [757, 246] on icon "plus" at bounding box center [752, 243] width 17 height 17
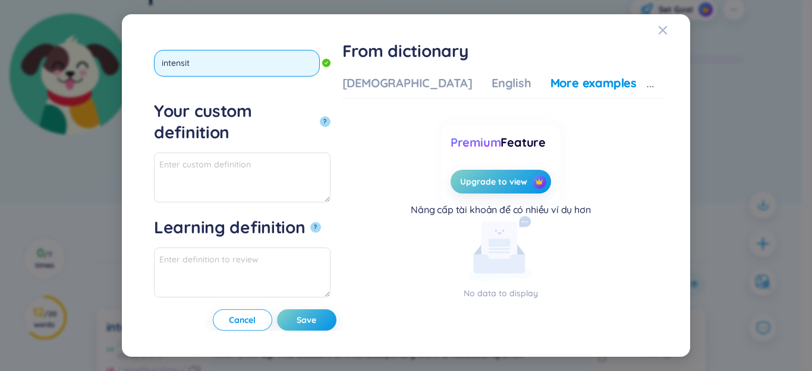
type input "intensity"
click at [320, 116] on button "?" at bounding box center [325, 121] width 11 height 11
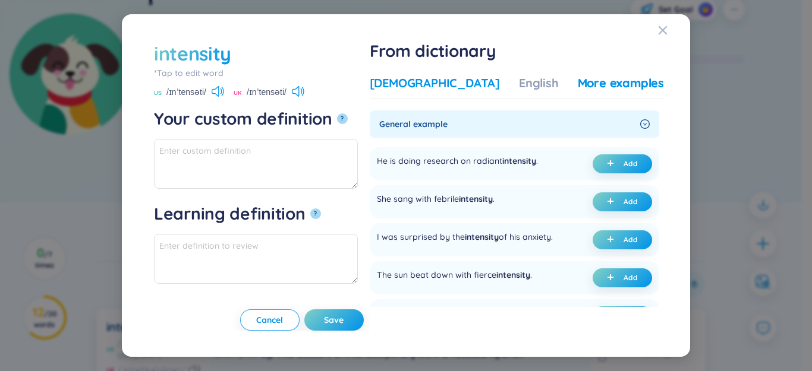
click at [452, 84] on div "[DEMOGRAPHIC_DATA]" at bounding box center [435, 83] width 130 height 17
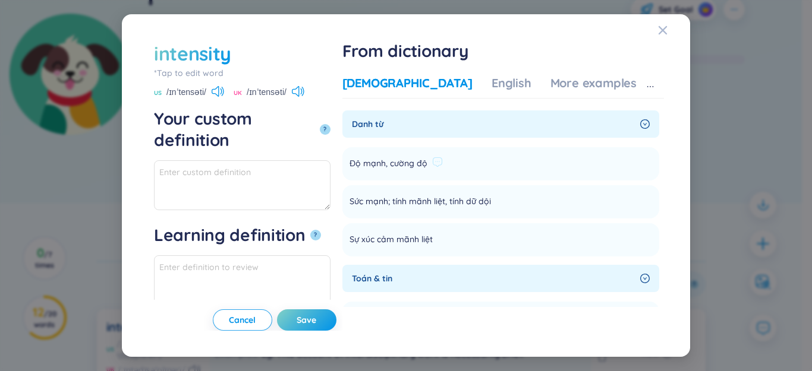
click at [443, 159] on div "Độ mạnh, cường độ" at bounding box center [395, 164] width 93 height 14
paste textarea "Độ mạnh, cường độ"
drag, startPoint x: 324, startPoint y: 153, endPoint x: 114, endPoint y: 151, distance: 210.3
click at [99, 150] on div "intensity *Tap to edit word intensity US /ɪnˈtensəti/ UK /ɪnˈtensəti/ Your cust…" at bounding box center [406, 185] width 812 height 371
click at [602, 89] on div "More examples" at bounding box center [593, 83] width 86 height 17
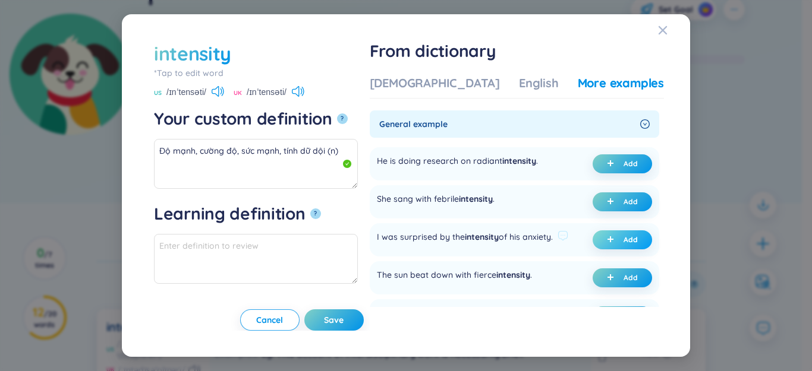
click at [611, 250] on button "Add" at bounding box center [621, 240] width 59 height 19
type textarea "Độ mạnh, cường độ, sức mạnh, tính dữ dội (n) Eg: I was surprised by the intensi…"
type textarea "Eg: I was surprised by the intensity of his anxiety."
click at [364, 313] on button "Save" at bounding box center [333, 320] width 59 height 21
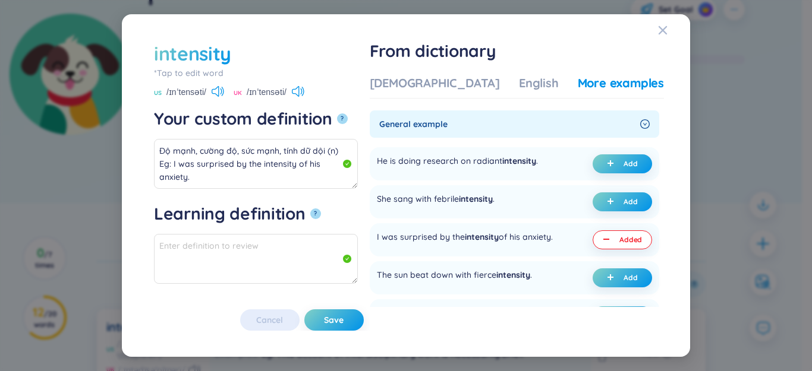
type textarea "Độ mạnh, cường độ, sức mạnh, tính dữ dội (n) Eg: I was surprised by the intensi…"
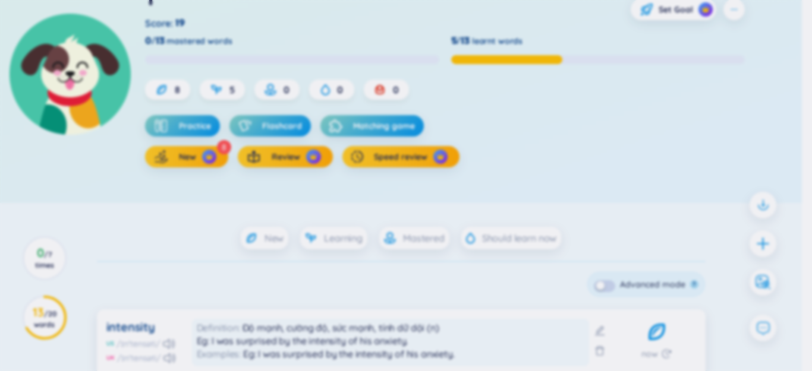
click at [761, 243] on div at bounding box center [762, 244] width 27 height 27
click at [752, 242] on div "*Tap to edit word Your custom definition ? Learning definition ? Example ? Canc…" at bounding box center [406, 185] width 812 height 371
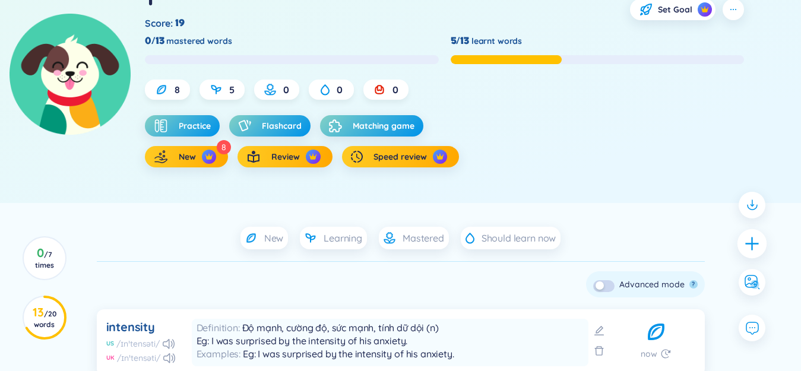
click at [743, 241] on div at bounding box center [753, 244] width 30 height 30
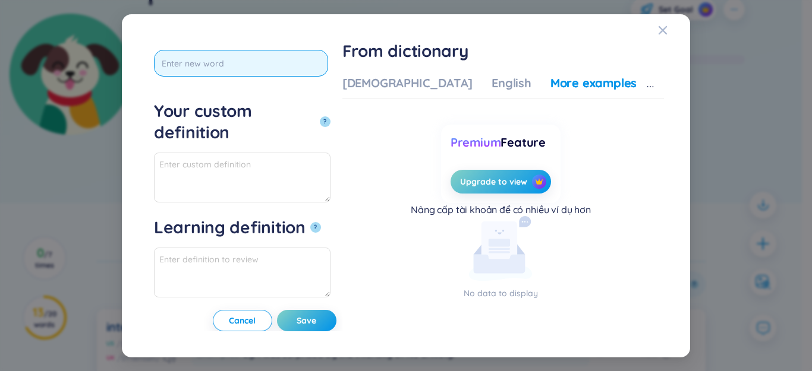
click at [244, 62] on input "text" at bounding box center [241, 63] width 174 height 27
type input "professionalism"
click at [320, 116] on button "?" at bounding box center [325, 121] width 11 height 11
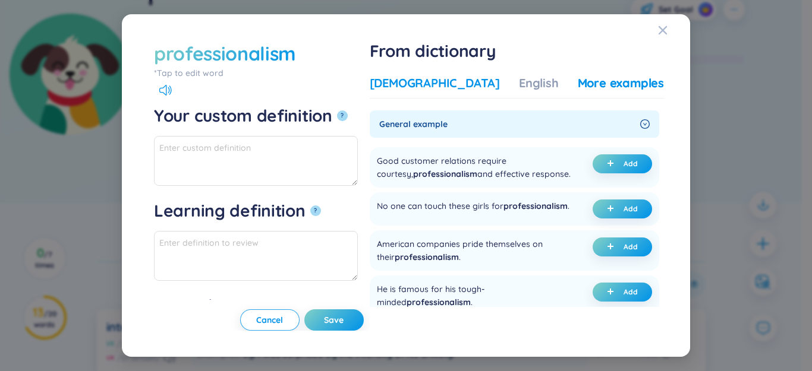
click at [429, 83] on div "[DEMOGRAPHIC_DATA]" at bounding box center [435, 83] width 130 height 17
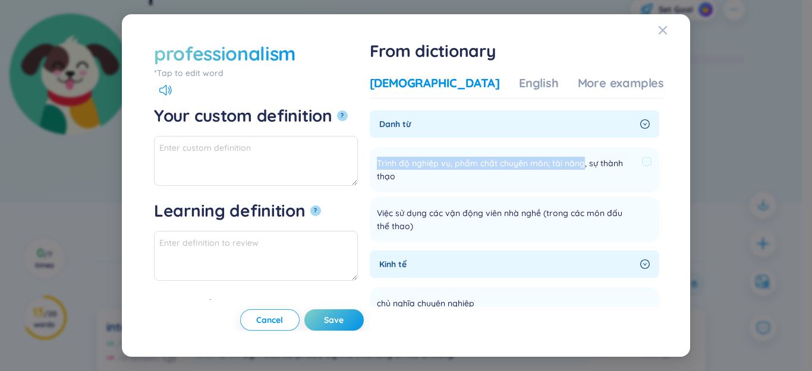
drag, startPoint x: 415, startPoint y: 162, endPoint x: 620, endPoint y: 166, distance: 205.0
click at [620, 166] on span "Trình độ nghiệp vụ, phẩm chất chuyên môn; tài năng, sự thành thạo" at bounding box center [507, 170] width 260 height 26
copy span "Trình độ nghiệp vụ, phẩm chất chuyên môn; tài năng"
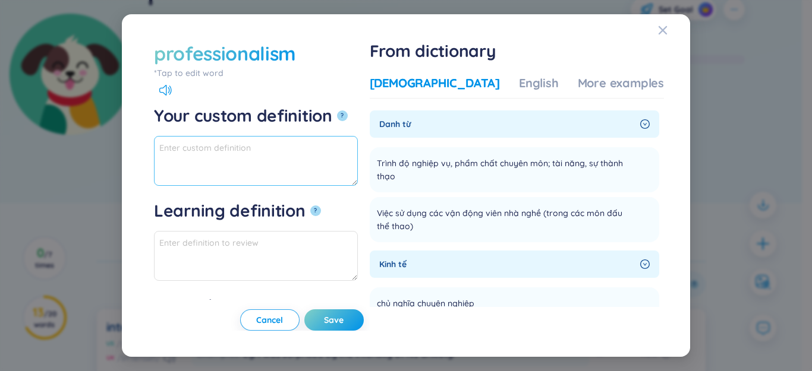
paste textarea "Trình độ nghiệp vụ, phẩm chất chuyên môn; tài năng"
drag, startPoint x: 237, startPoint y: 149, endPoint x: 333, endPoint y: 149, distance: 96.3
click at [333, 149] on textarea "Trình độ nghiệp vụ, phẩm chất chuyên môn; tài năng (n)" at bounding box center [256, 161] width 204 height 50
drag, startPoint x: 270, startPoint y: 147, endPoint x: 143, endPoint y: 154, distance: 127.9
click at [143, 154] on div "professionalism *Tap to edit word professionalism Your custom definition ? Trìn…" at bounding box center [405, 186] width 539 height 315
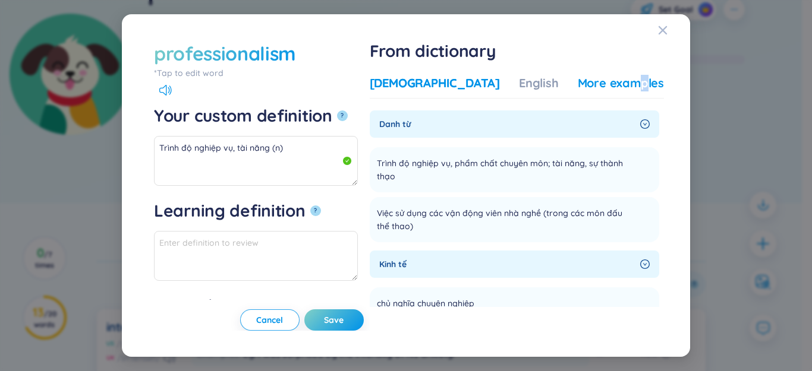
click at [617, 78] on div "More examples" at bounding box center [621, 83] width 86 height 17
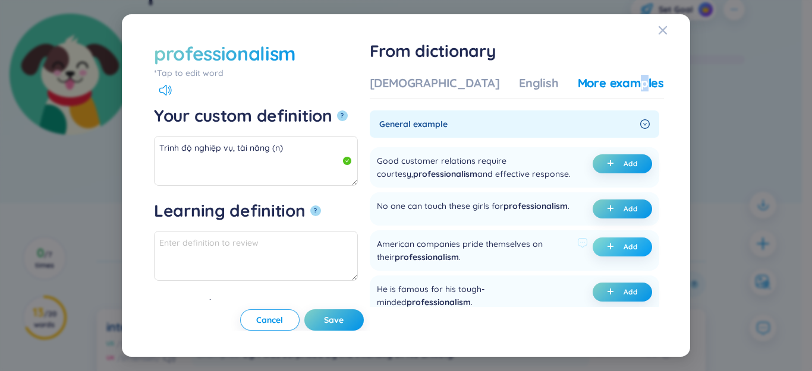
click at [607, 250] on icon "plus" at bounding box center [610, 246] width 7 height 7
type textarea "Trình độ nghiệp vụ, tài năng (n) Eg: American companies pride themselves on the…"
type textarea "Eg: American companies pride themselves on their professionalism."
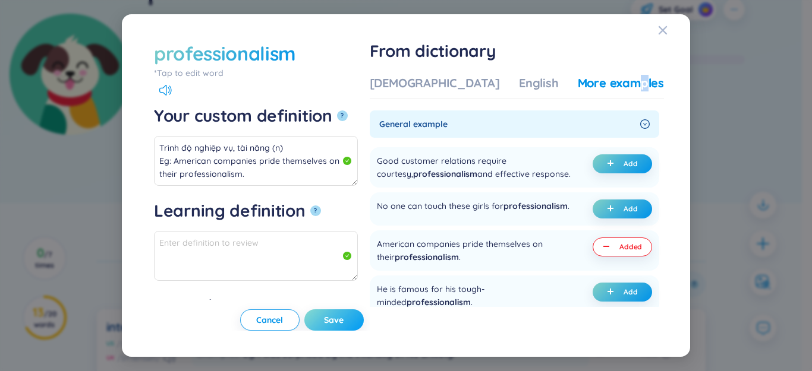
click at [343, 318] on span "Save" at bounding box center [334, 320] width 20 height 12
type textarea "Trình độ nghiệp vụ, tài năng (n) Eg: American companies pride themselves on the…"
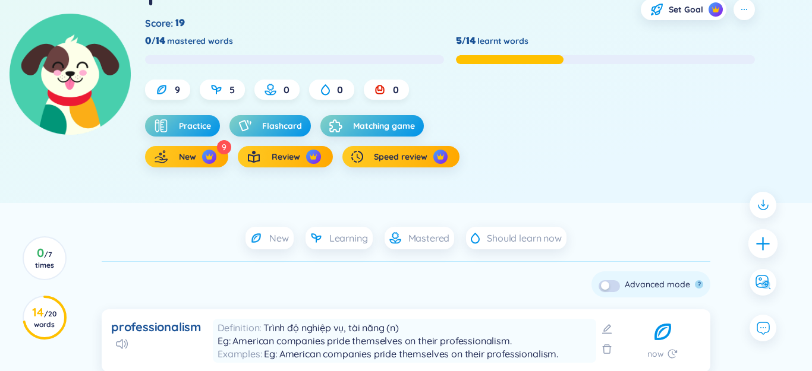
click at [758, 241] on icon "plus" at bounding box center [763, 243] width 17 height 17
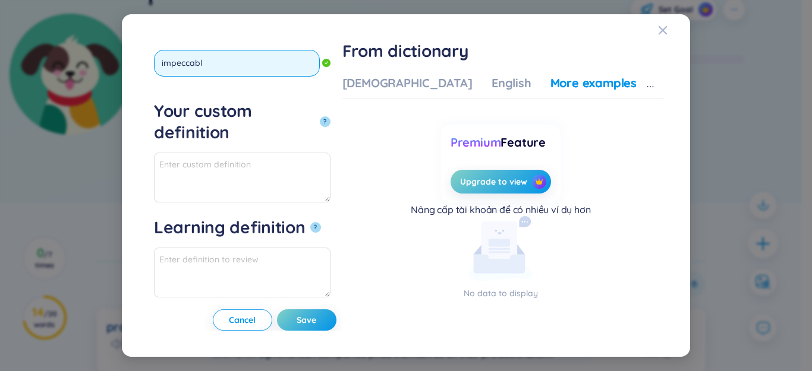
type input "impeccable"
click at [320, 116] on button "?" at bounding box center [325, 121] width 11 height 11
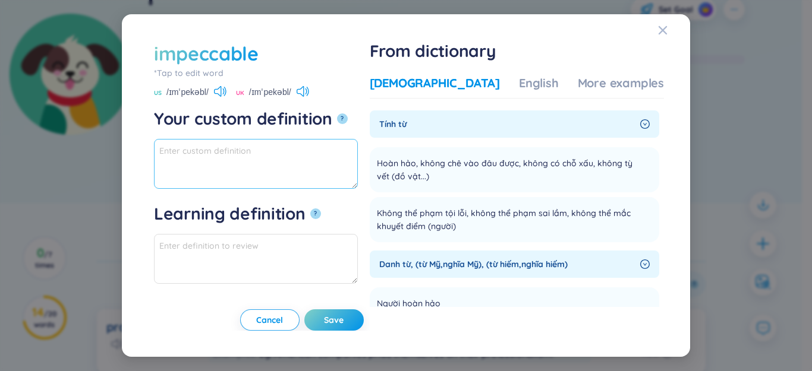
click at [304, 176] on textarea "Your custom definition ?" at bounding box center [256, 164] width 204 height 50
drag, startPoint x: 199, startPoint y: 157, endPoint x: 153, endPoint y: 144, distance: 48.3
click at [139, 138] on div "impeccable *Tap to edit word impeccable US /ɪmˈpekəbl/ UK /ɪmˈpekəbl/ Your cust…" at bounding box center [405, 186] width 539 height 315
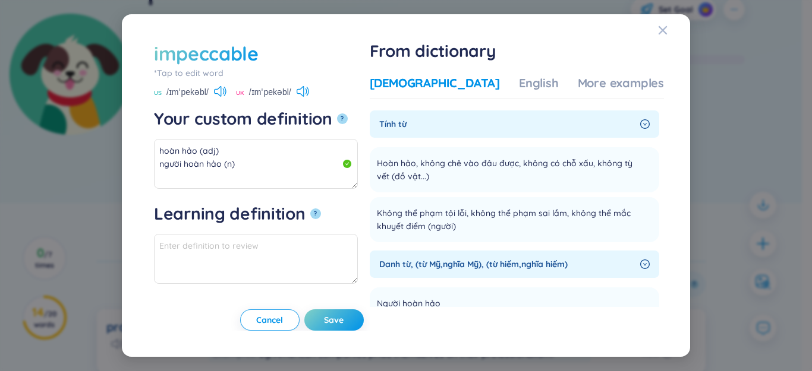
click at [585, 96] on div "Vietnamese English More examples" at bounding box center [517, 87] width 294 height 24
click at [586, 81] on div "More examples" at bounding box center [621, 83] width 86 height 17
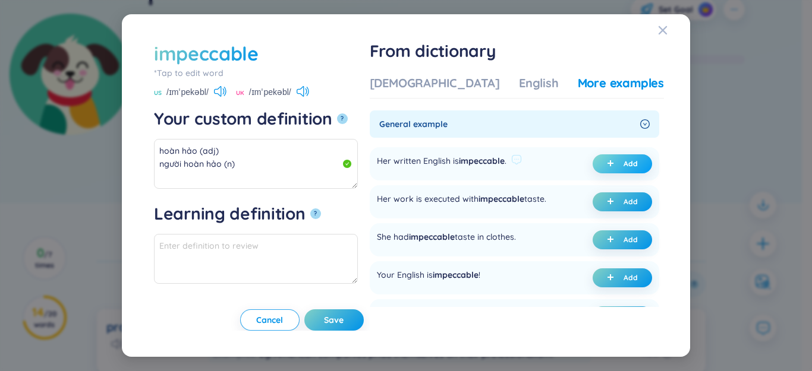
click at [607, 162] on icon "plus" at bounding box center [610, 163] width 7 height 7
type textarea "hoàn hảo (adj) người hoàn hảo (n) Eg: Her written English is impeccable."
type textarea "Eg: Her written English is impeccable."
click at [343, 317] on span "Save" at bounding box center [334, 320] width 20 height 12
type textarea "hoàn hảo (adj) người hoàn hảo (n) Eg: Her written English is impeccable."
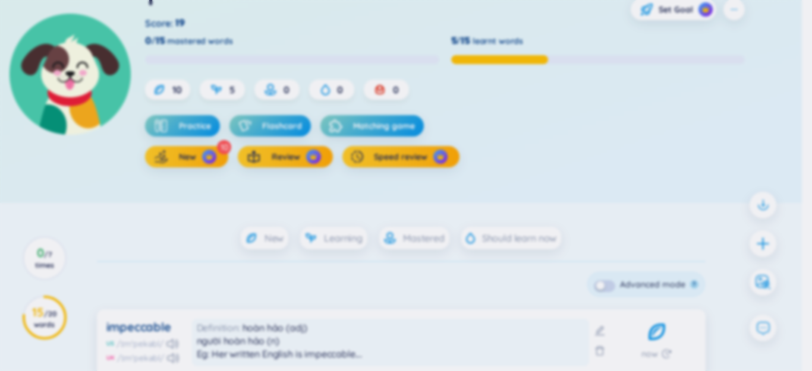
click at [761, 245] on body "WordsMine Copilot is now available! Check it out here WordsMine Copilot is now …" at bounding box center [400, 66] width 801 height 371
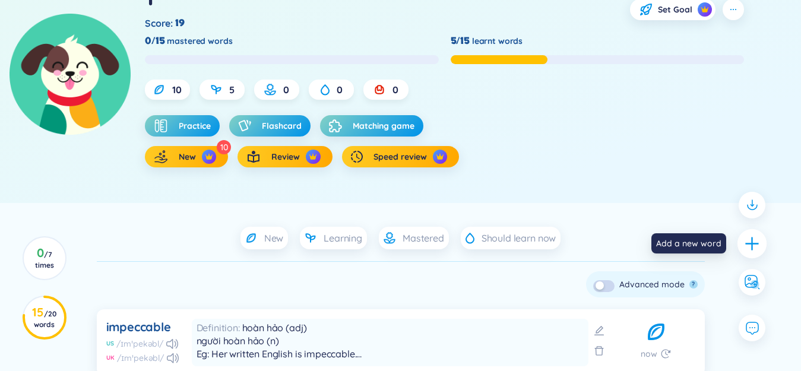
click at [756, 245] on icon "plus" at bounding box center [752, 243] width 17 height 17
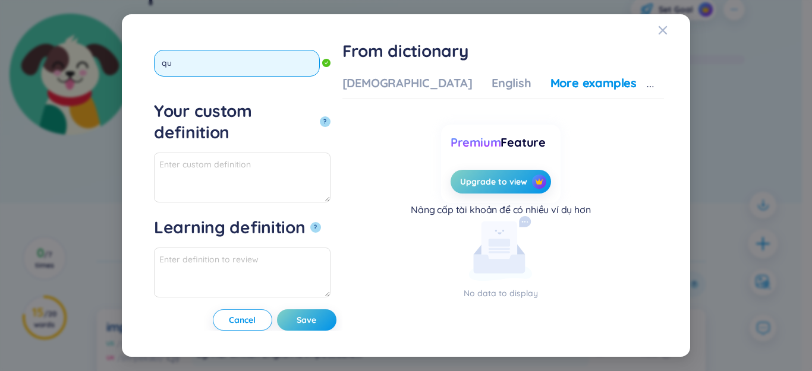
type input "q"
type input "questionable"
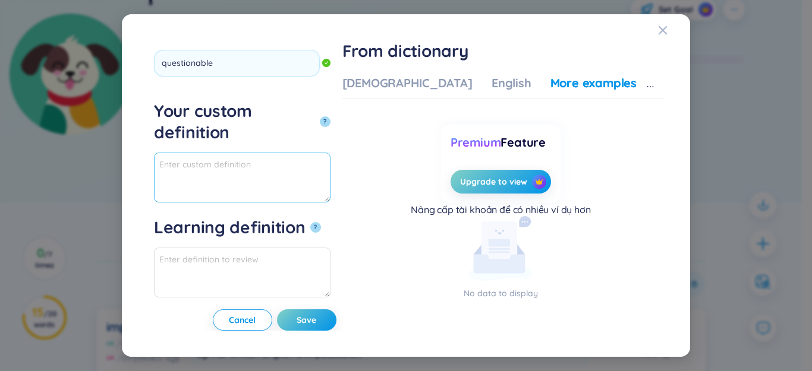
click at [248, 157] on textarea "Your custom definition ?" at bounding box center [242, 178] width 176 height 50
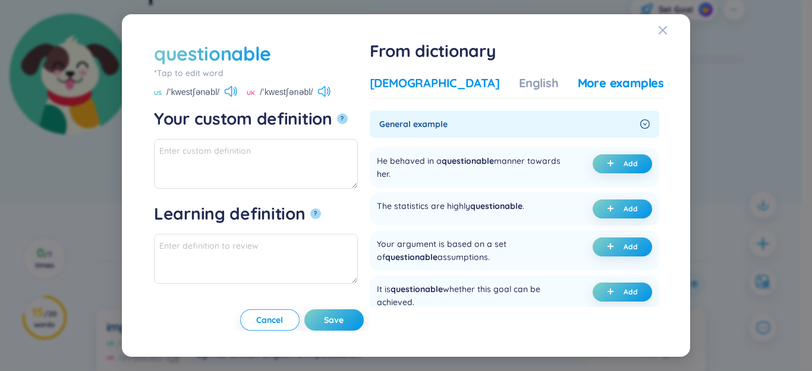
click at [449, 85] on div "[DEMOGRAPHIC_DATA]" at bounding box center [435, 83] width 130 height 17
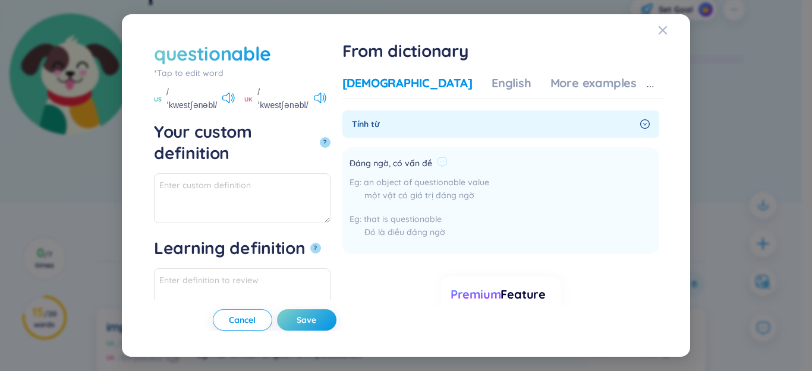
drag, startPoint x: 496, startPoint y: 163, endPoint x: 464, endPoint y: 165, distance: 31.5
click at [489, 163] on div "Đáng ngờ, có vấn đề" at bounding box center [419, 164] width 140 height 14
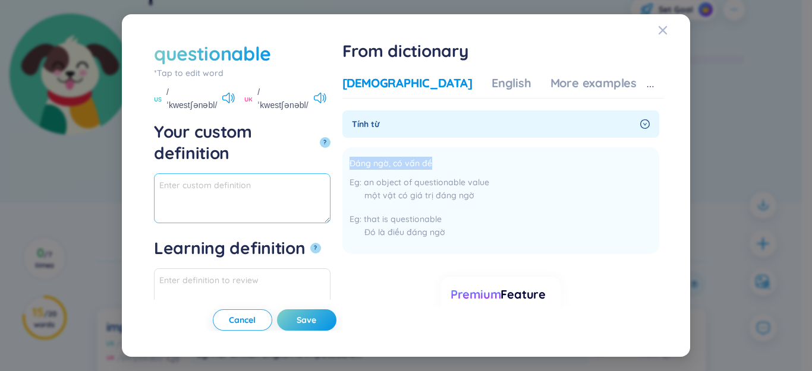
paste textarea "Đáng ngờ, có vấn đề"
drag, startPoint x: 238, startPoint y: 150, endPoint x: 59, endPoint y: 127, distance: 180.3
click at [52, 126] on div "questionable *Tap to edit word questionable US /ˈkwestʃənəbl/ [GEOGRAPHIC_DATA]…" at bounding box center [406, 185] width 812 height 371
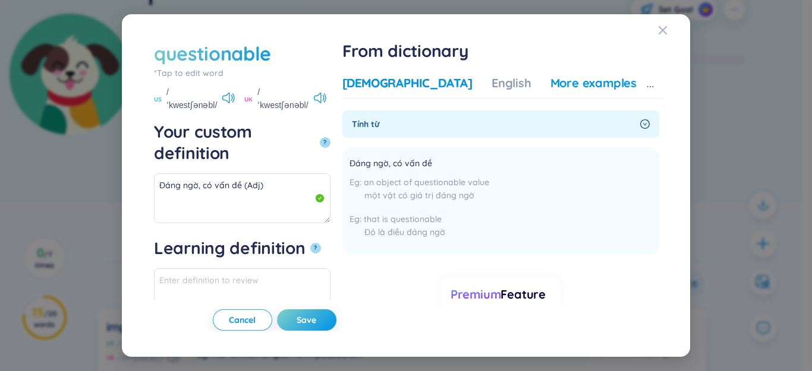
click at [604, 75] on div "More examples" at bounding box center [593, 83] width 86 height 17
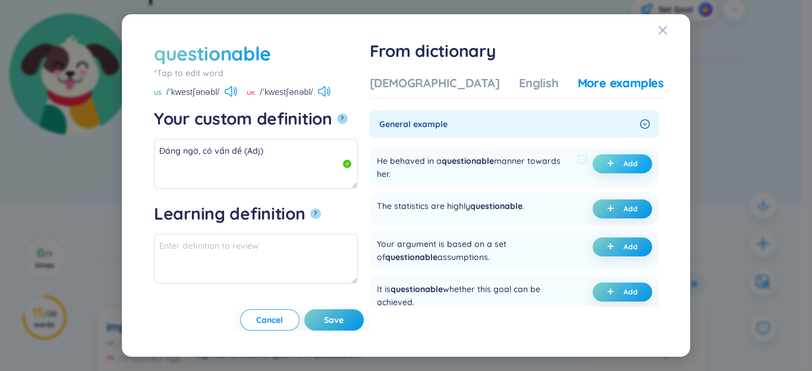
click at [609, 161] on icon "plus" at bounding box center [610, 163] width 7 height 7
type textarea "Đáng ngờ, có vấn đề (Adj) Eg: He behaved in a questionable manner towards her."
type textarea "Eg: He behaved in a questionable manner towards her."
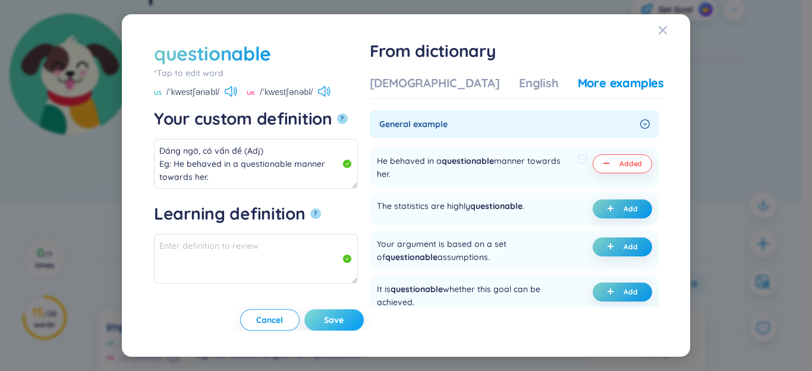
click at [359, 313] on button "Save" at bounding box center [333, 320] width 59 height 21
type textarea "Đáng ngờ, có vấn đề (Adj) Eg: He behaved in a questionable manner towards her."
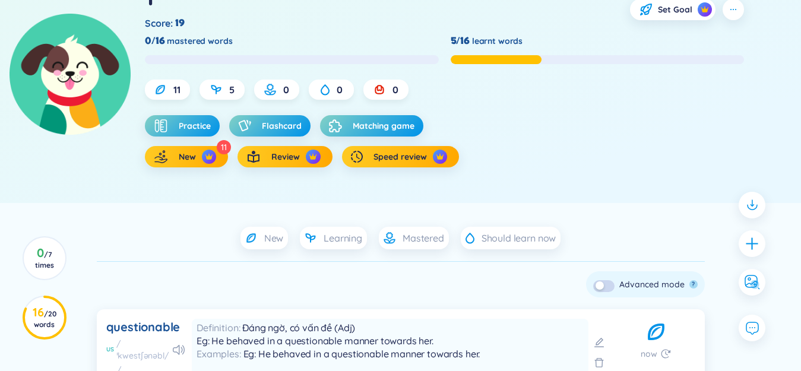
click at [756, 245] on icon "plus" at bounding box center [752, 243] width 15 height 15
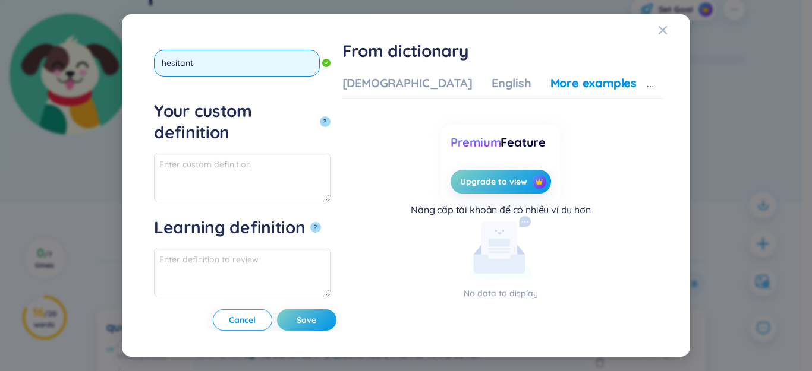
click at [320, 116] on button "?" at bounding box center [325, 121] width 11 height 11
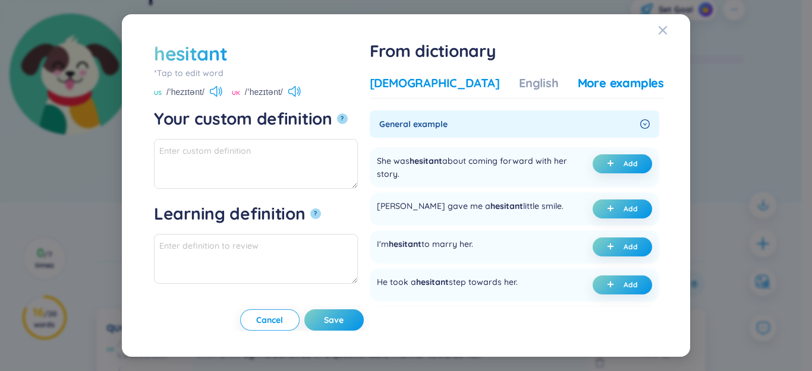
click at [458, 86] on div "[DEMOGRAPHIC_DATA]" at bounding box center [435, 83] width 130 height 17
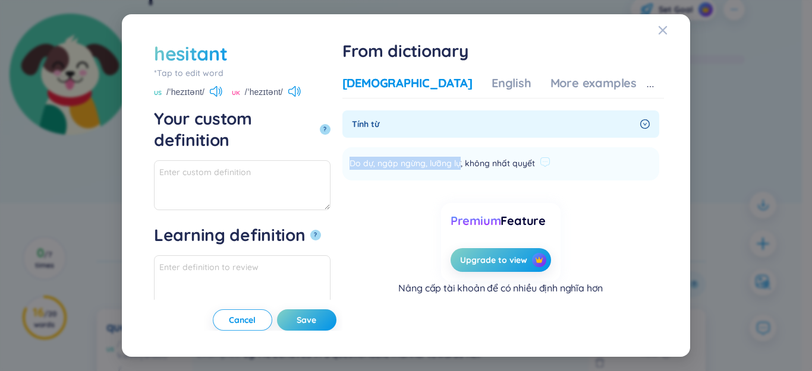
drag, startPoint x: 511, startPoint y: 170, endPoint x: 525, endPoint y: 163, distance: 15.1
click at [525, 163] on li "Do dự, ngập ngừng, lưỡng lự, không nhất quyết Add" at bounding box center [500, 163] width 317 height 33
copy span "Do dự, ngập ngừng, lưỡng lự,"
paste textarea "Do dự, ngập ngừng, lưỡng lự,"
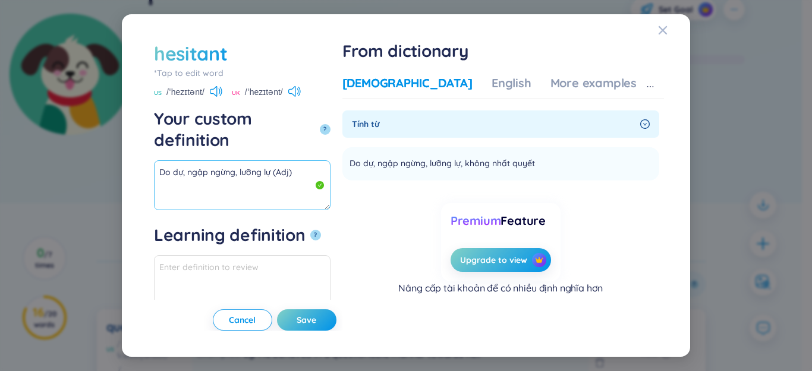
drag, startPoint x: 272, startPoint y: 152, endPoint x: 140, endPoint y: 152, distance: 131.9
click at [134, 152] on div "hesitant *Tap to edit word hesitant US /ˈhezɪtənt/ UK /ˈhezɪtənt/ Your custom d…" at bounding box center [406, 185] width 568 height 343
click at [585, 87] on div "More examples" at bounding box center [593, 83] width 86 height 17
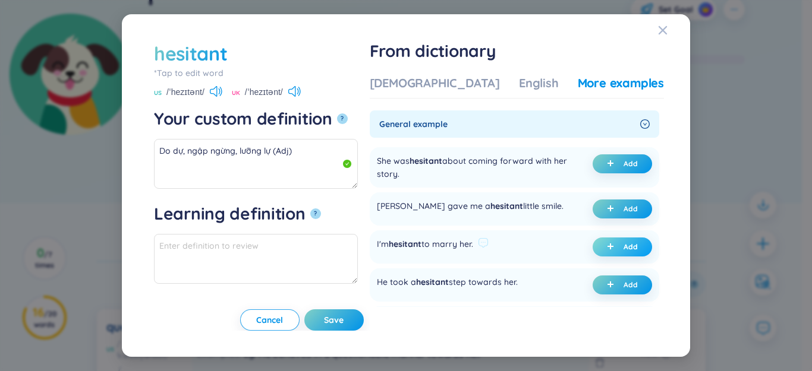
click at [617, 245] on button "Add" at bounding box center [621, 247] width 59 height 19
type textarea "Do dự, ngập ngừng, lưỡng lự (Adj) Eg: I'm hesitant to marry her."
type textarea "Eg: I'm hesitant to marry her."
click at [343, 317] on span "Save" at bounding box center [334, 320] width 20 height 12
type textarea "Do dự, ngập ngừng, lưỡng lự (Adj) Eg: I'm hesitant to marry her."
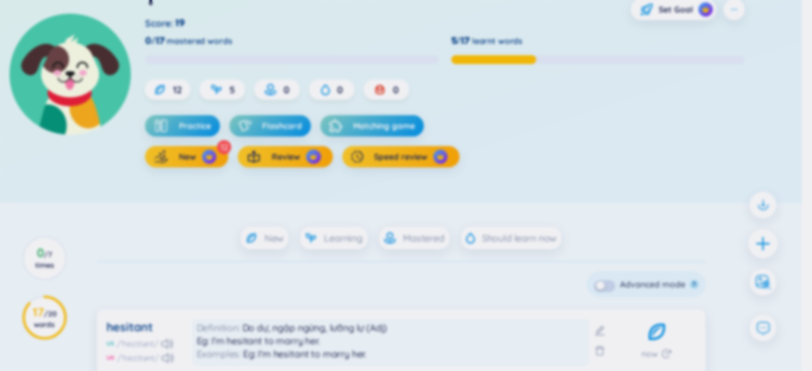
click at [761, 245] on div at bounding box center [763, 244] width 30 height 30
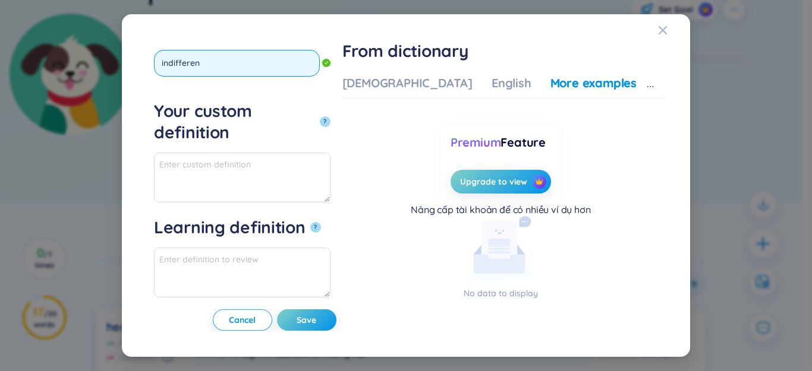
type input "indifferent"
click at [320, 116] on button "?" at bounding box center [325, 121] width 11 height 11
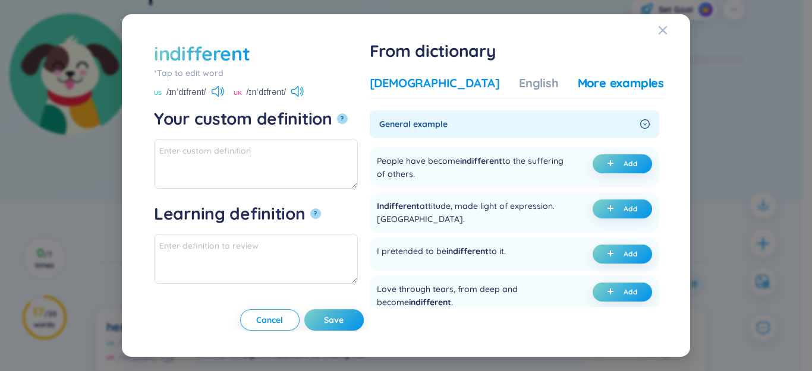
click at [413, 80] on div "[DEMOGRAPHIC_DATA]" at bounding box center [435, 83] width 130 height 17
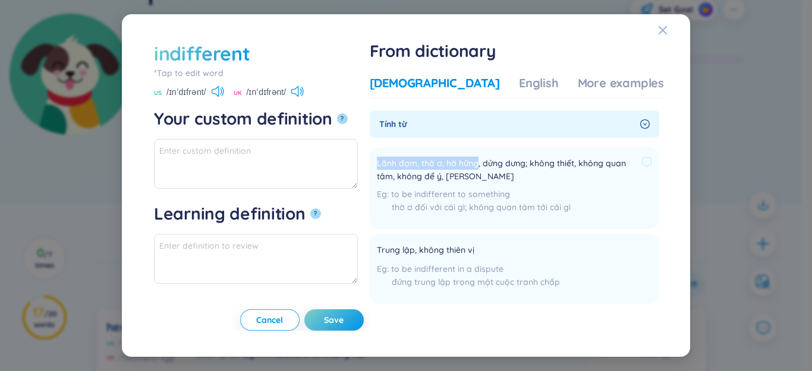
drag, startPoint x: 412, startPoint y: 160, endPoint x: 514, endPoint y: 163, distance: 101.7
click at [514, 163] on li "Lãnh đạm, thờ ơ, hờ hững, dửng dưng; không thiết, không quan tâm, không để ý, b…" at bounding box center [514, 188] width 289 height 82
copy span "Lãnh đạm, thờ ơ, hờ hững"
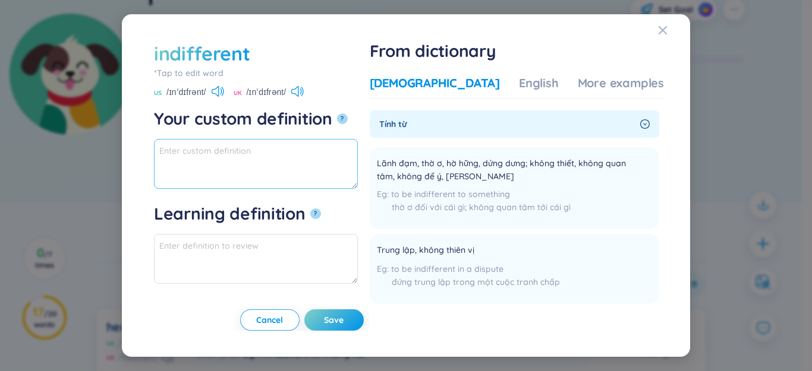
paste textarea "Lãnh đạm, thờ ơ, hờ hững"
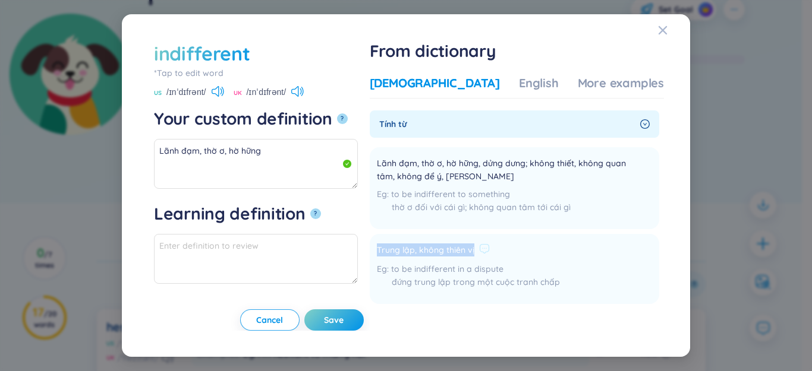
drag, startPoint x: 414, startPoint y: 251, endPoint x: 502, endPoint y: 250, distance: 87.9
click at [532, 250] on div "Trung lập, không thiên vị" at bounding box center [468, 251] width 183 height 14
copy div "Trung lập, không thiên vị"
click at [220, 163] on textarea "Lãnh đạm, thờ ơ, hờ hững" at bounding box center [256, 164] width 204 height 50
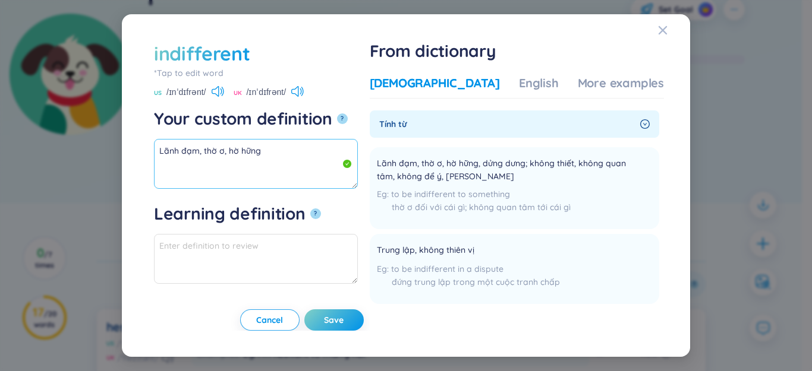
click at [278, 148] on textarea "Lãnh đạm, thờ ơ, hờ hững" at bounding box center [256, 164] width 204 height 50
paste textarea "Trung lập, không thiên vị"
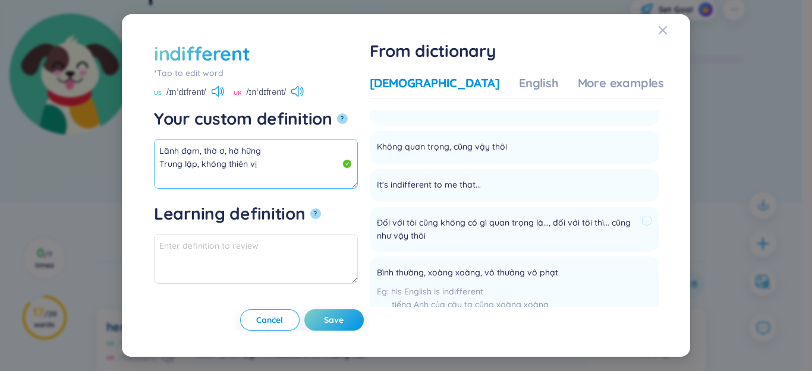
scroll to position [238, 0]
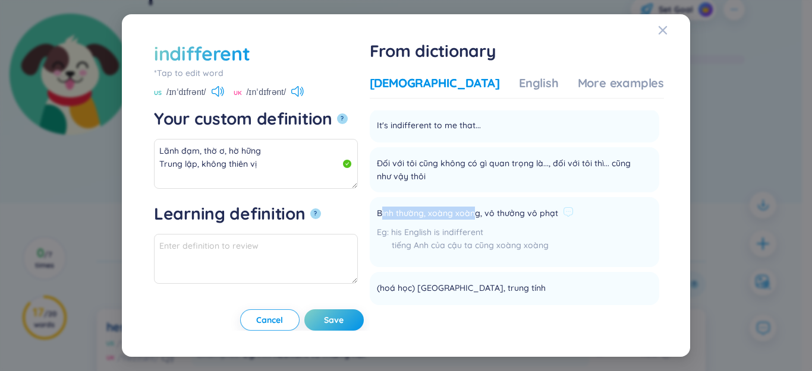
drag, startPoint x: 420, startPoint y: 210, endPoint x: 512, endPoint y: 216, distance: 91.7
click at [512, 216] on span "Bình thường, xoàng xoàng, vô thưởng vô phạt" at bounding box center [467, 214] width 181 height 14
click at [459, 214] on span "Bình thường, xoàng xoàng, vô thưởng vô phạt" at bounding box center [467, 214] width 181 height 14
drag, startPoint x: 414, startPoint y: 212, endPoint x: 516, endPoint y: 216, distance: 102.3
click at [516, 216] on span "Bình thường, xoàng xoàng, vô thưởng vô phạt" at bounding box center [467, 214] width 181 height 14
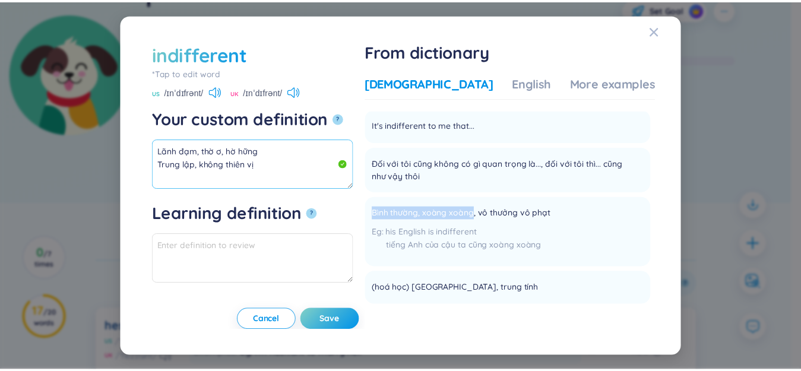
scroll to position [356, 0]
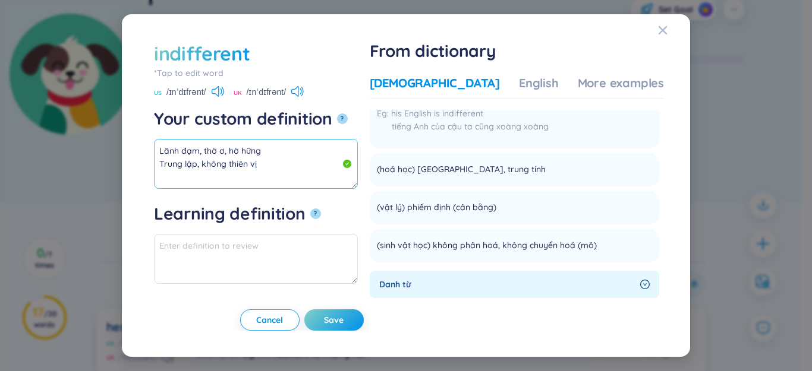
click at [280, 164] on textarea "Lãnh đạm, thờ ơ, hờ hững Trung lập, không thiên vị" at bounding box center [256, 164] width 204 height 50
paste textarea "Bình thường, xoàng xoàng"
drag, startPoint x: 263, startPoint y: 170, endPoint x: 173, endPoint y: 147, distance: 93.1
click at [109, 109] on div "indifferent *Tap to edit word indifferent US /ɪnˈdɪfrənt/ UK /ɪnˈdɪfrənt/ Your …" at bounding box center [406, 185] width 812 height 371
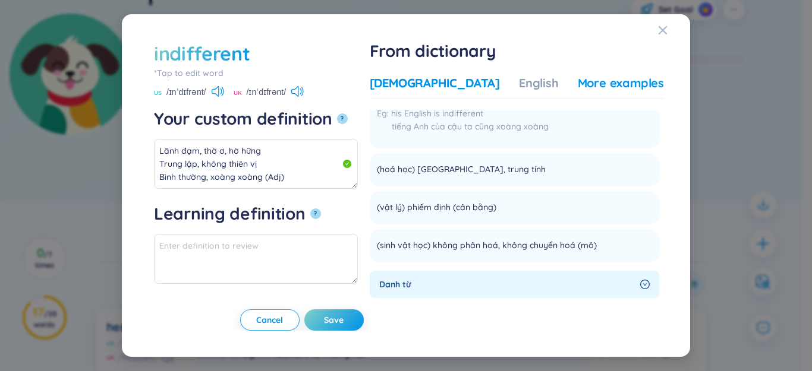
click at [594, 82] on div "More examples" at bounding box center [621, 83] width 86 height 17
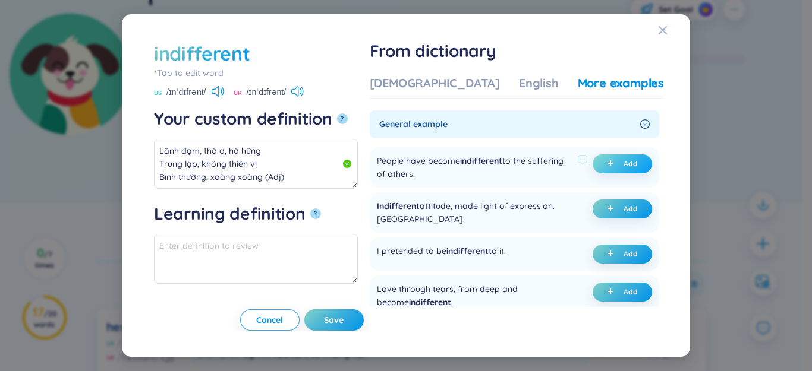
click at [602, 160] on button "Add" at bounding box center [621, 163] width 59 height 19
type textarea "Lãnh đạm, thờ ơ, hờ hững Trung lập, không thiên vị Bình thường, xoàng xoàng (Ad…"
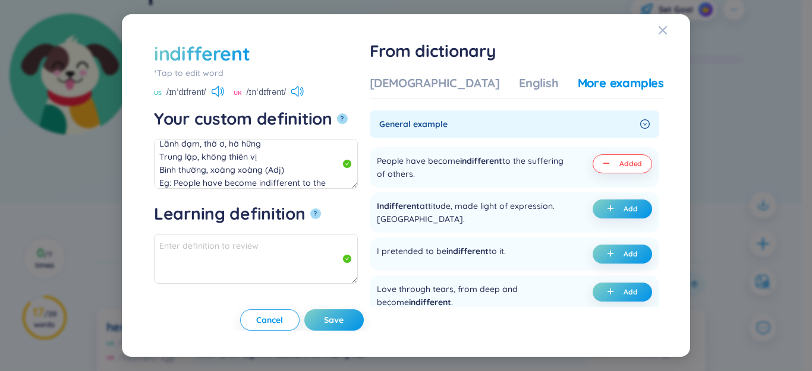
type textarea "Eg: People have become indifferent to the suffering of others."
click at [343, 315] on span "Save" at bounding box center [334, 320] width 20 height 12
type textarea "Lãnh đạm, thờ ơ, hờ hững Trung lập, không thiên vị Bình thường, xoàng xoàng (Ad…"
